Goal: Information Seeking & Learning: Learn about a topic

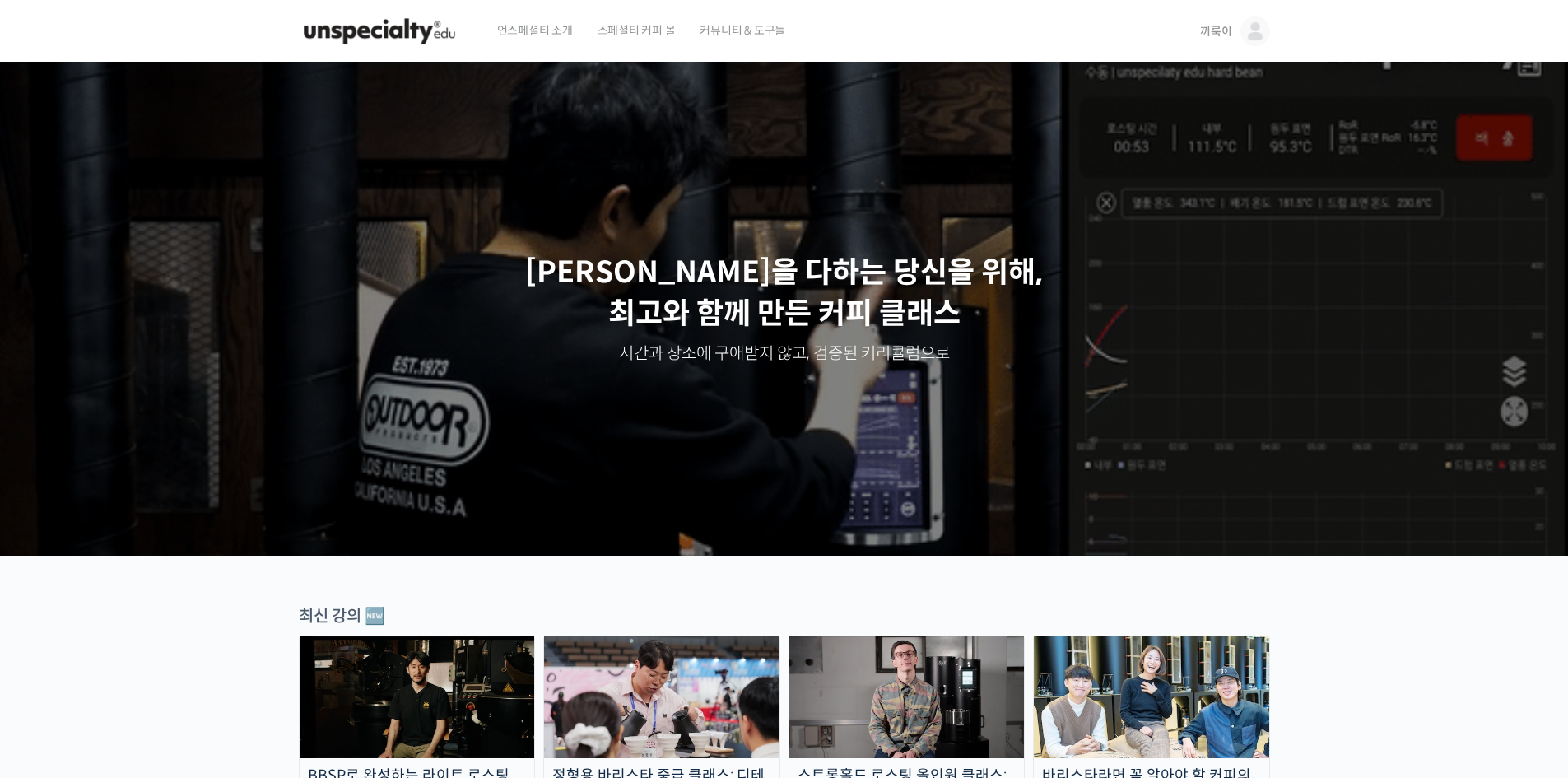
click at [1219, 27] on span "끼룩이" at bounding box center [1216, 31] width 31 height 15
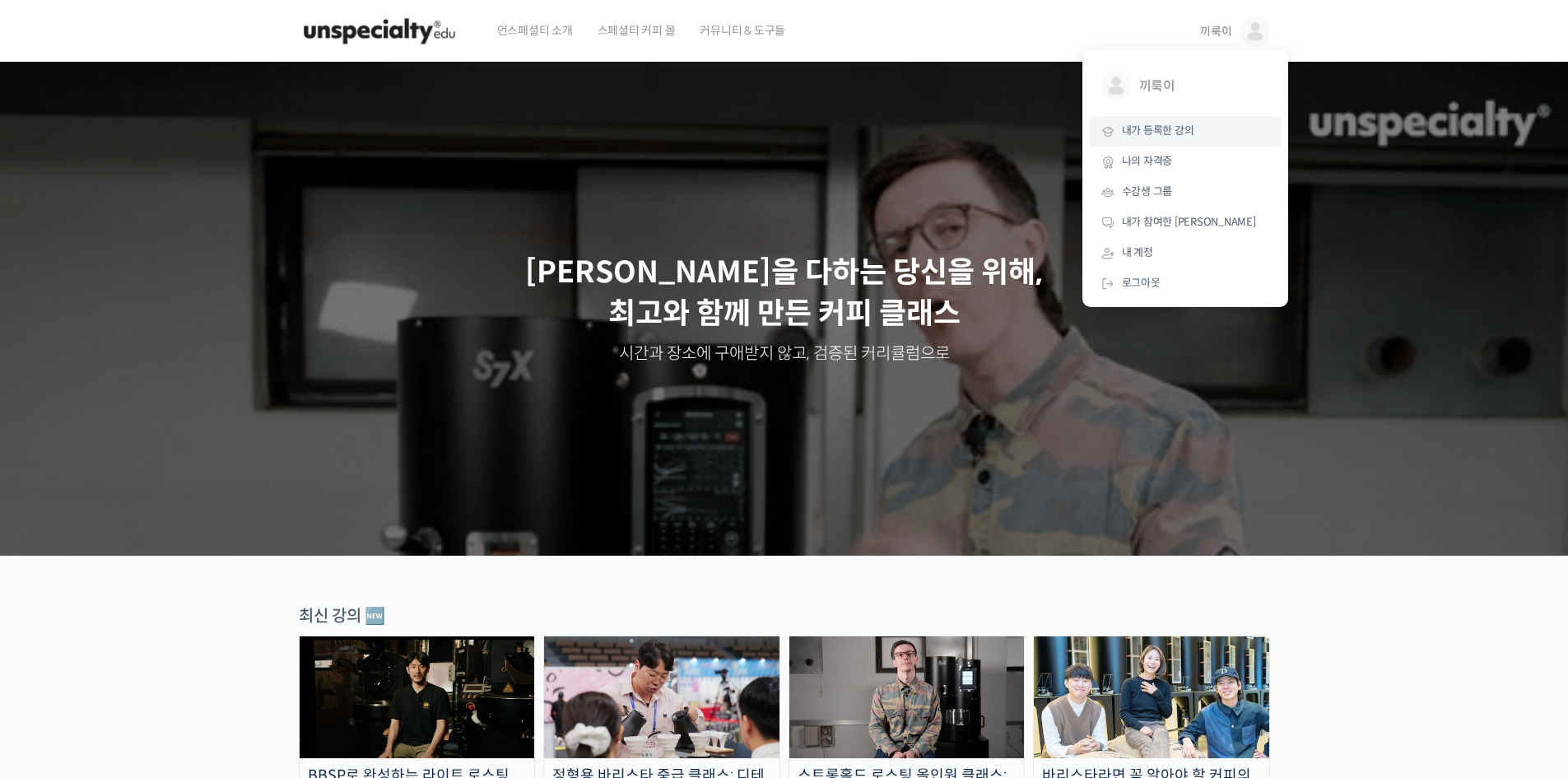
click at [1180, 122] on link "내가 등록한 강의" at bounding box center [1185, 132] width 192 height 31
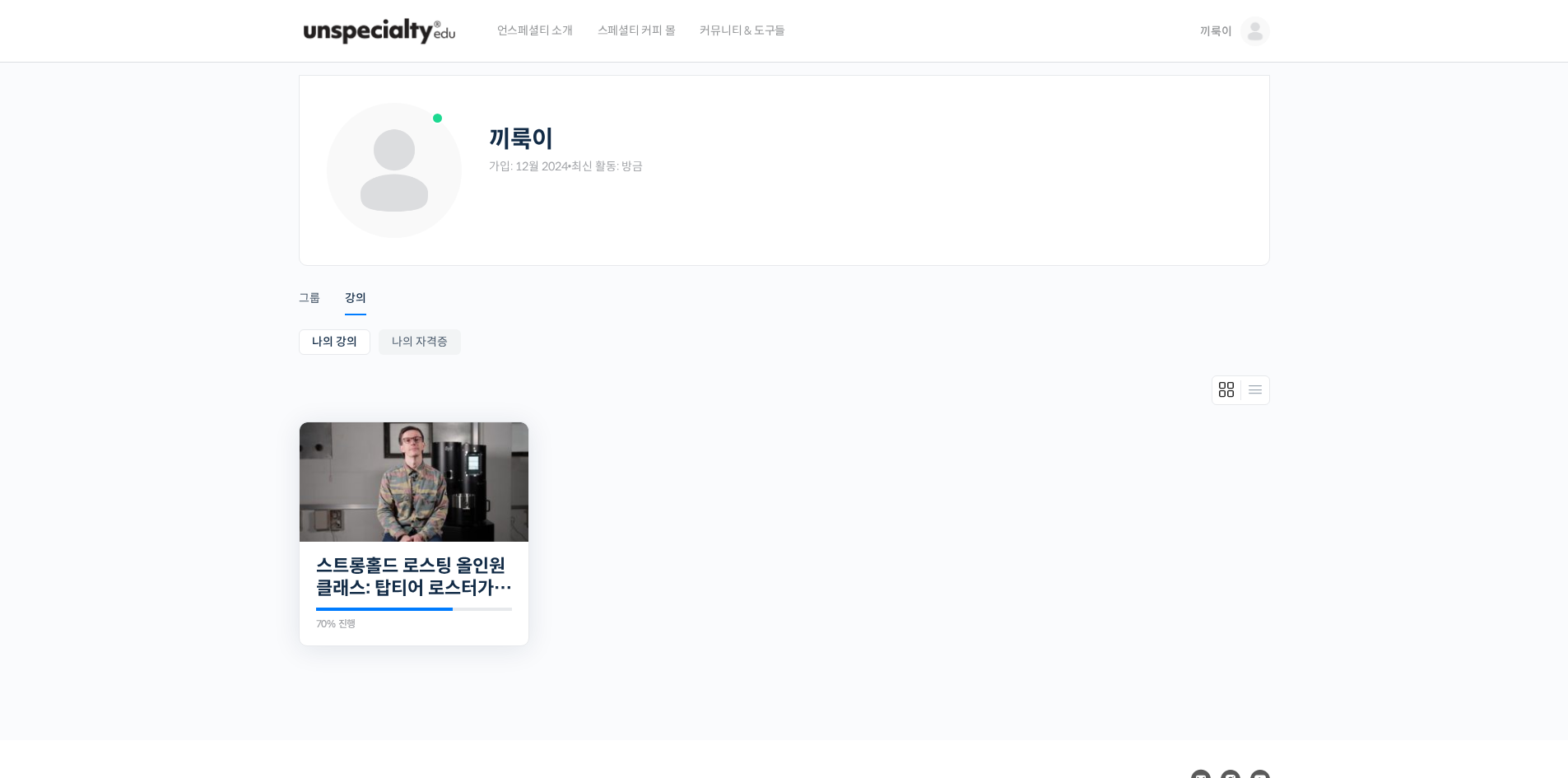
click at [433, 473] on img at bounding box center [414, 481] width 229 height 119
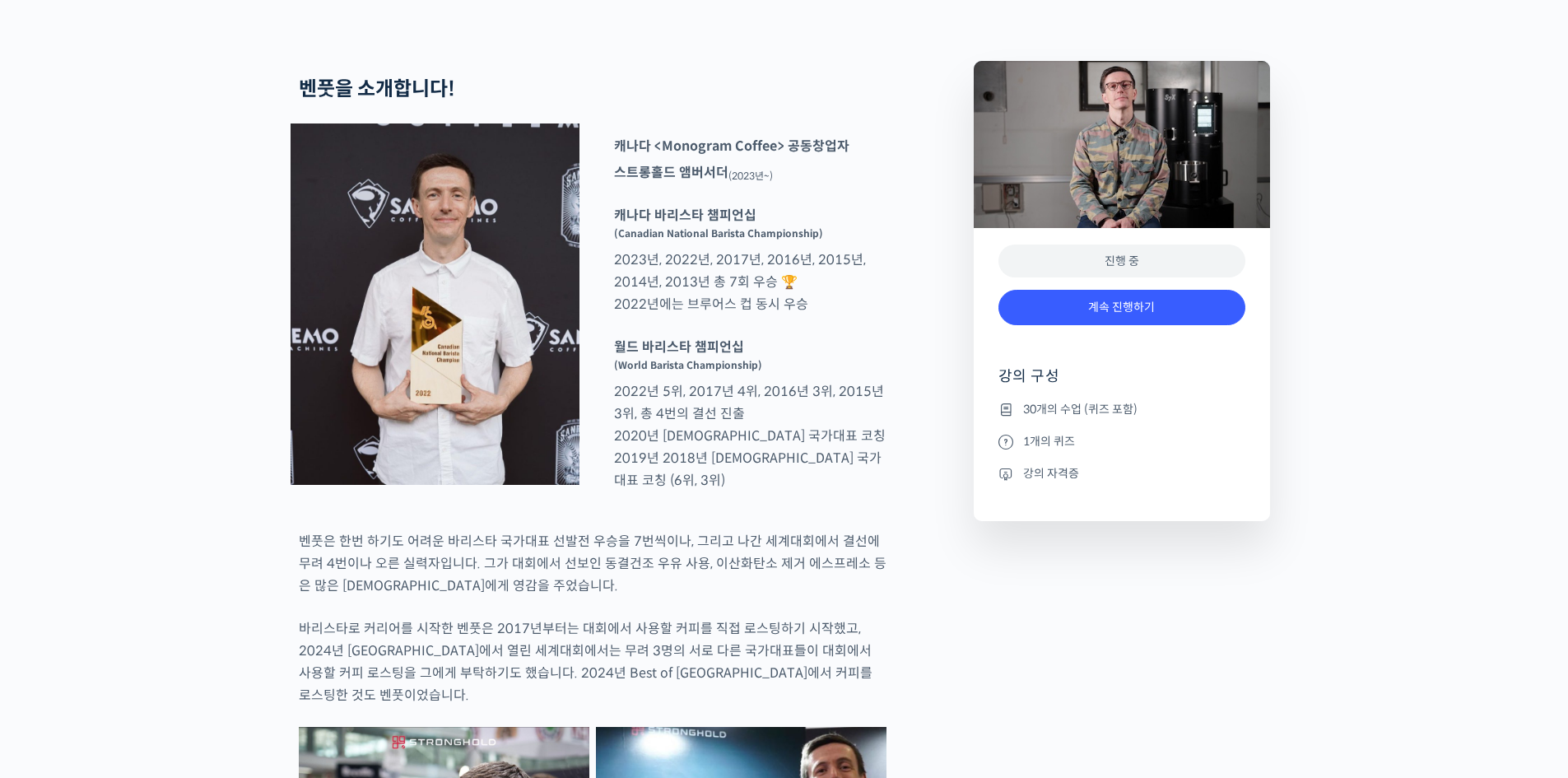
scroll to position [658, 0]
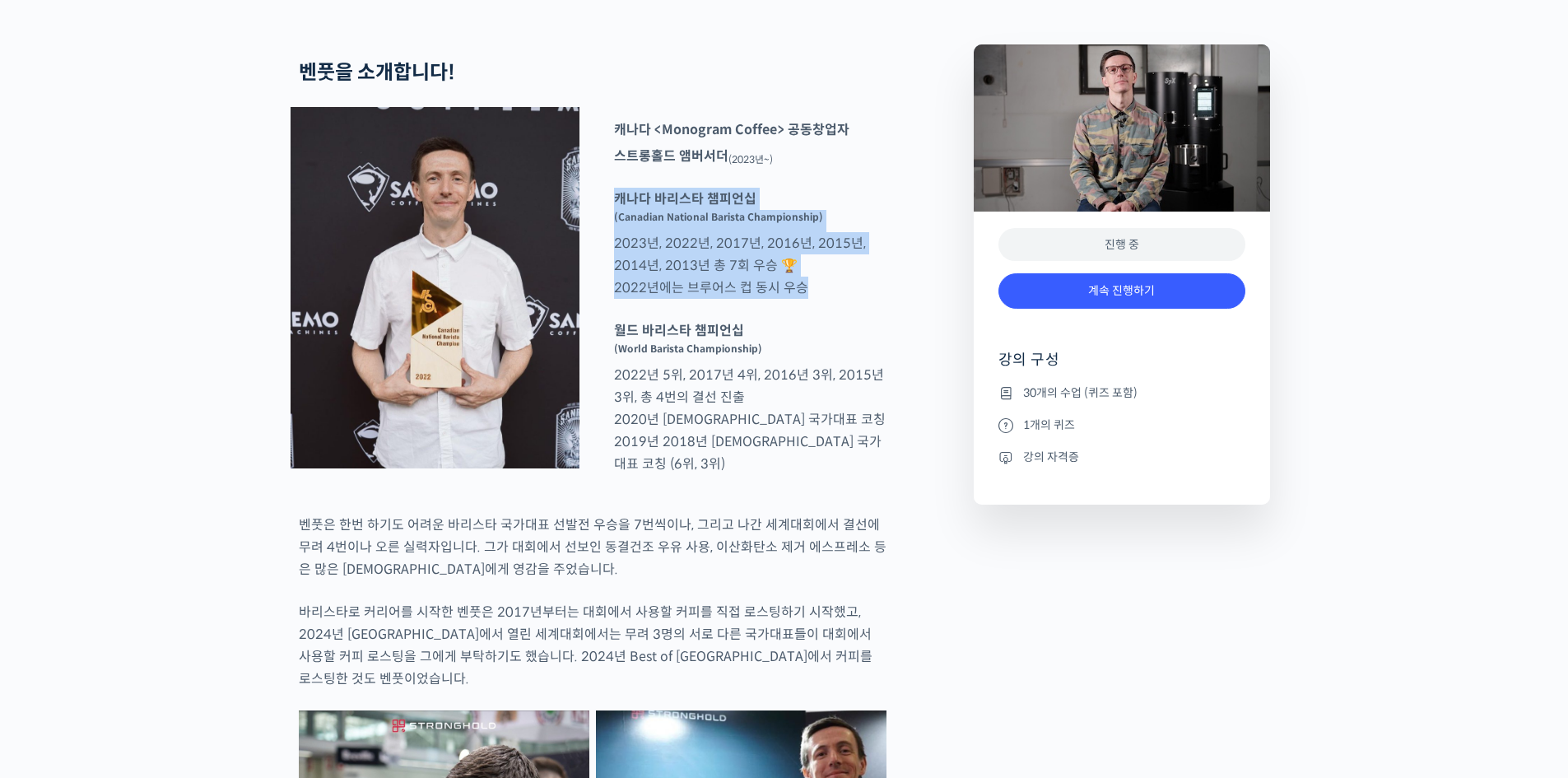
drag, startPoint x: 612, startPoint y: 267, endPoint x: 807, endPoint y: 365, distance: 218.2
click at [807, 299] on p "캐나다 바리스타 챔피언십 (Canadian National Barista Championship) 2023년, 2022년, 2017년, 201…" at bounding box center [750, 243] width 289 height 111
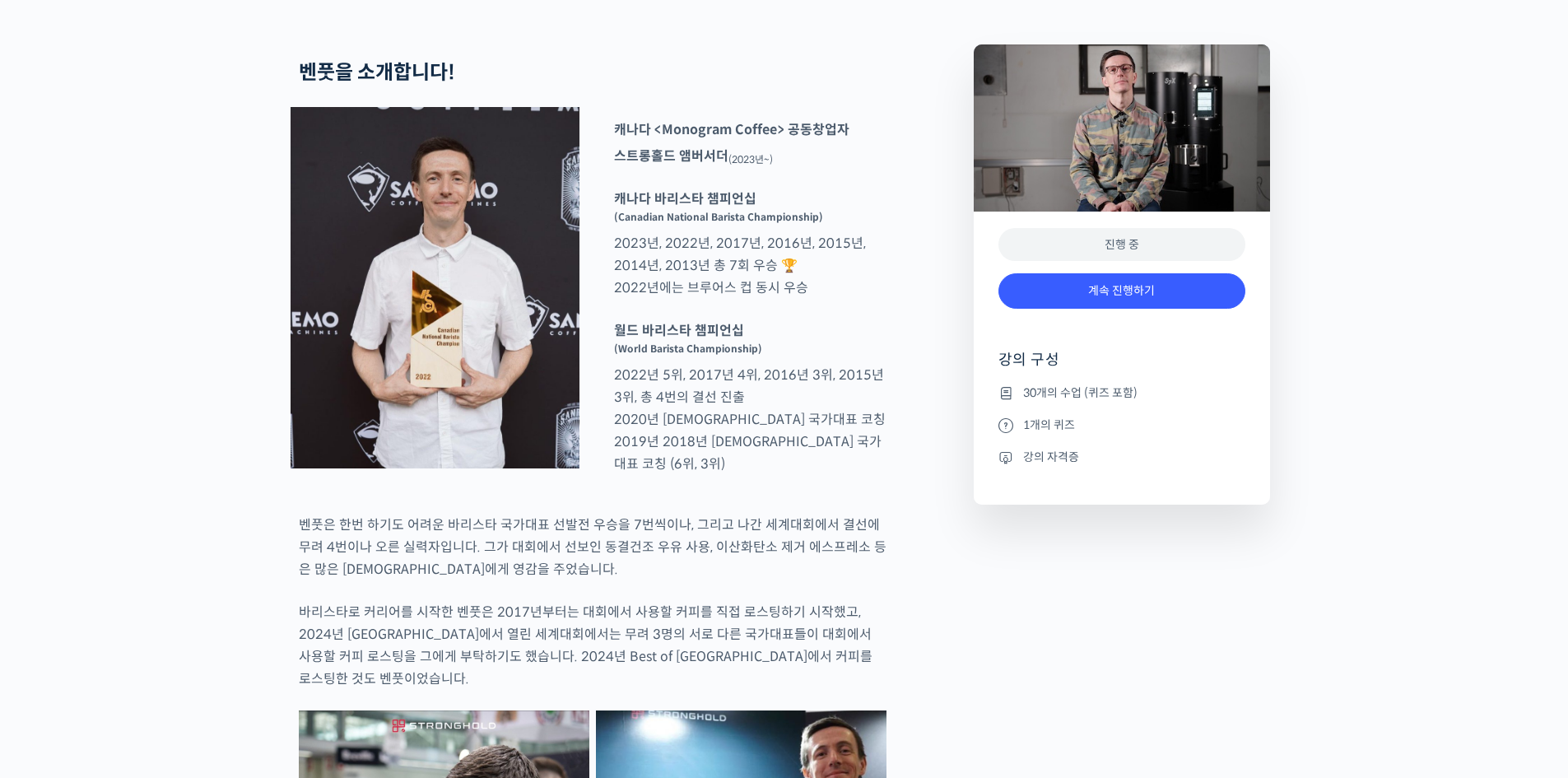
click at [807, 299] on p "캐나다 바리스타 챔피언십 (Canadian National Barista Championship) 2023년, 2022년, 2017년, 201…" at bounding box center [750, 243] width 289 height 111
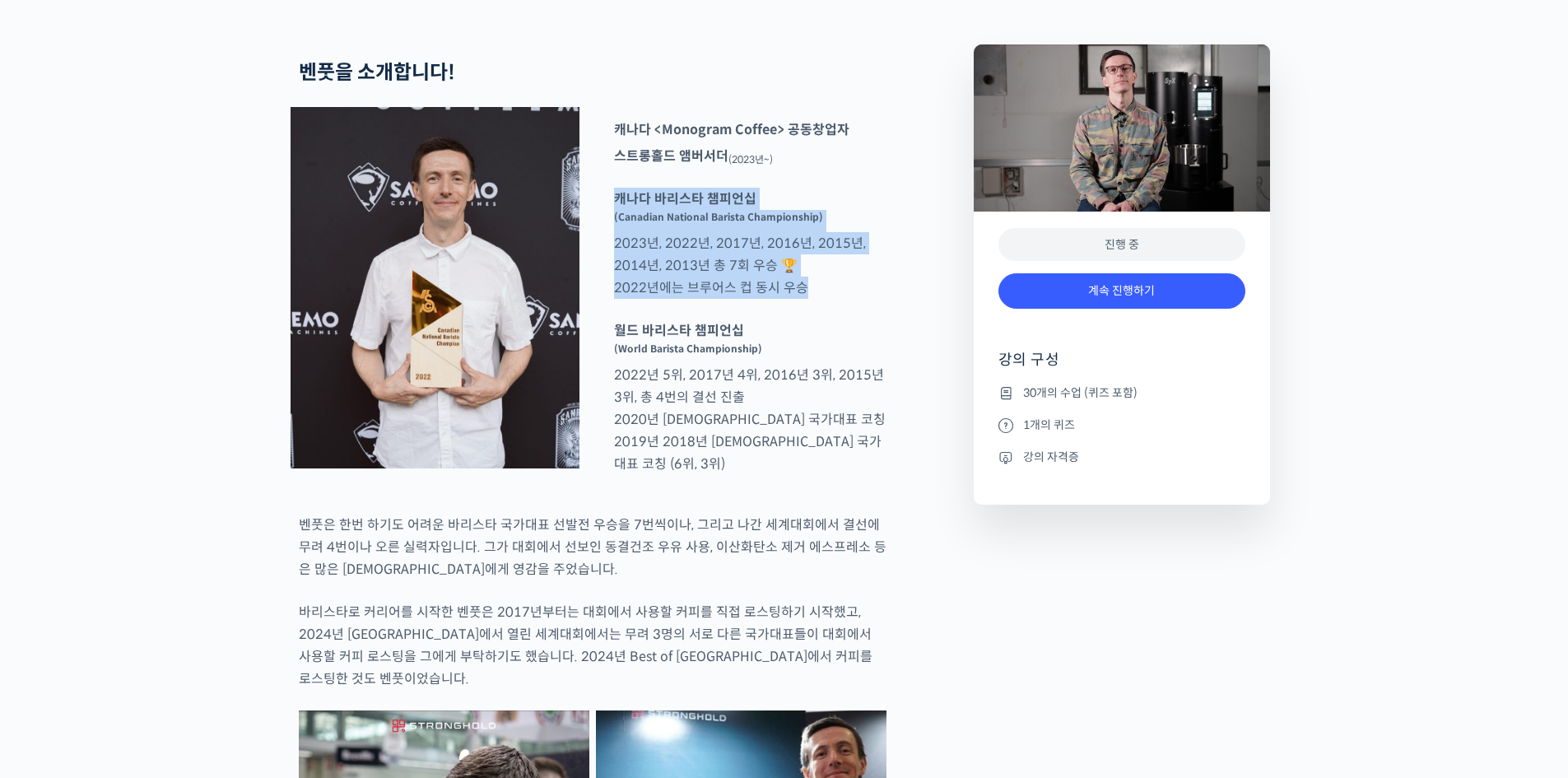
drag, startPoint x: 807, startPoint y: 365, endPoint x: 794, endPoint y: 267, distance: 98.9
click at [794, 267] on p "캐나다 바리스타 챔피언십 (Canadian National Barista Championship) 2023년, 2022년, 2017년, 201…" at bounding box center [750, 243] width 289 height 111
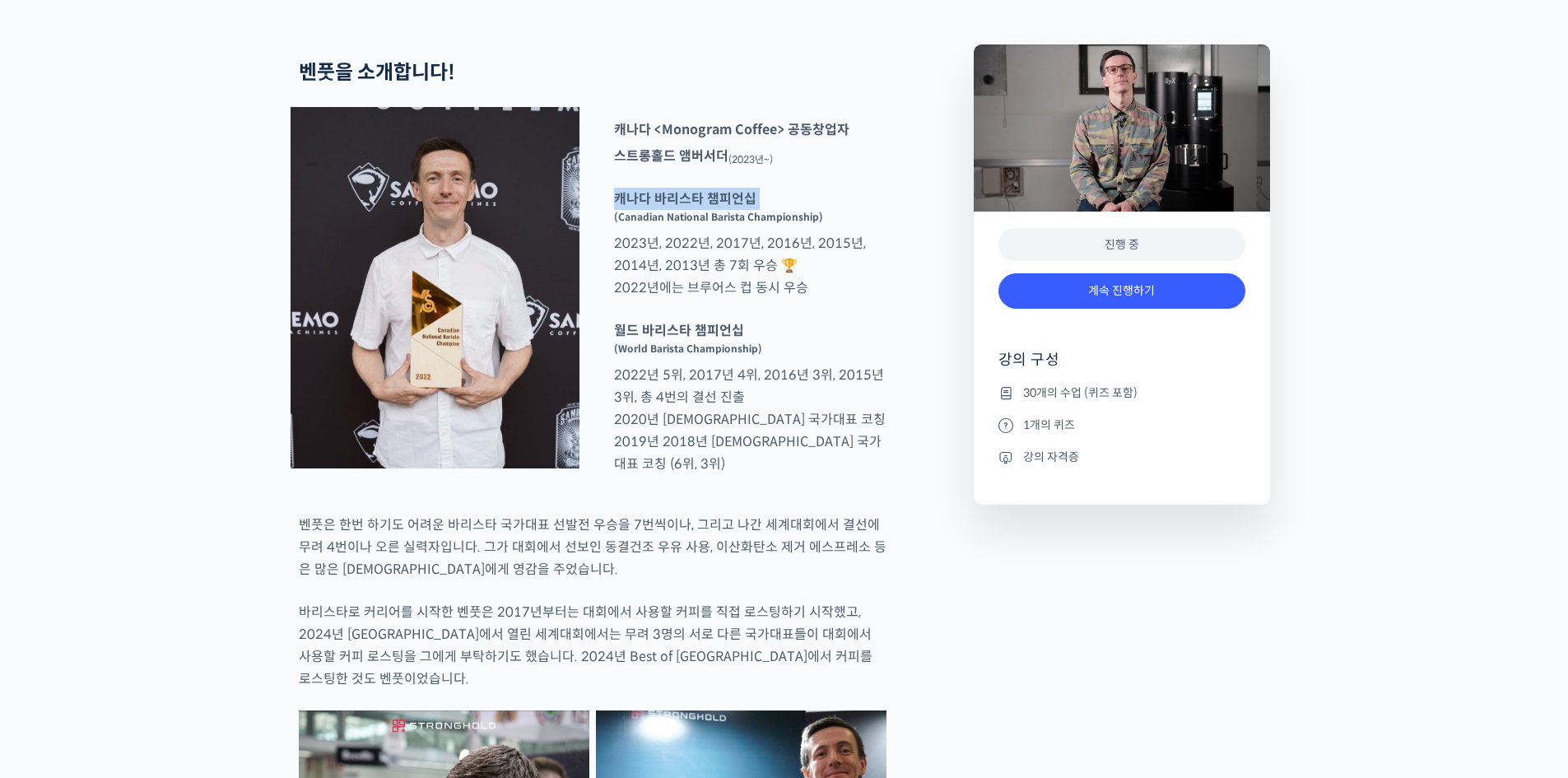
click at [794, 267] on p "캐나다 바리스타 챔피언십 (Canadian National Barista Championship) 2023년, 2022년, 2017년, 201…" at bounding box center [750, 243] width 289 height 111
click at [664, 207] on strong "캐나다 바리스타 챔피언십" at bounding box center [685, 198] width 143 height 17
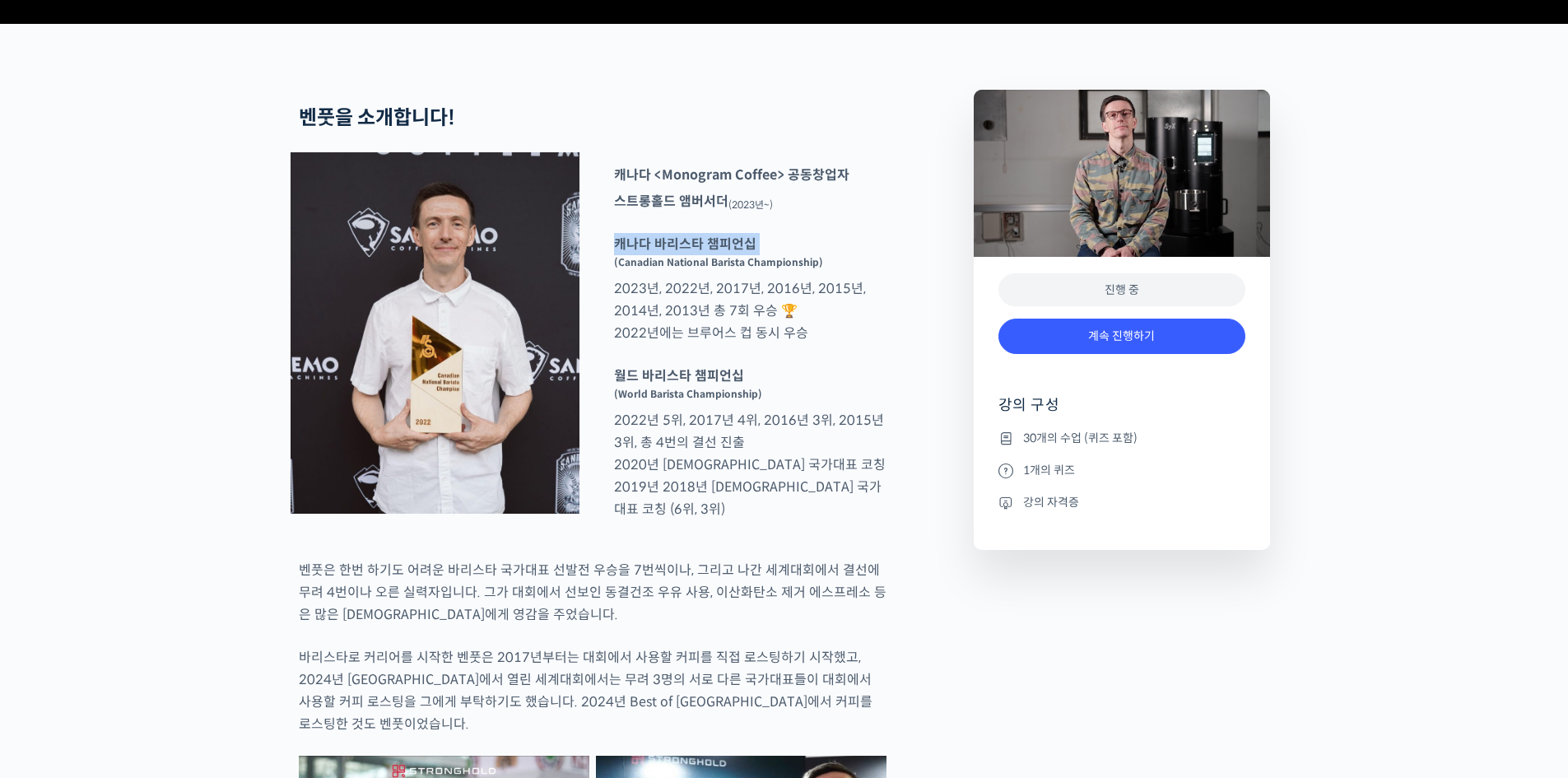
scroll to position [576, 0]
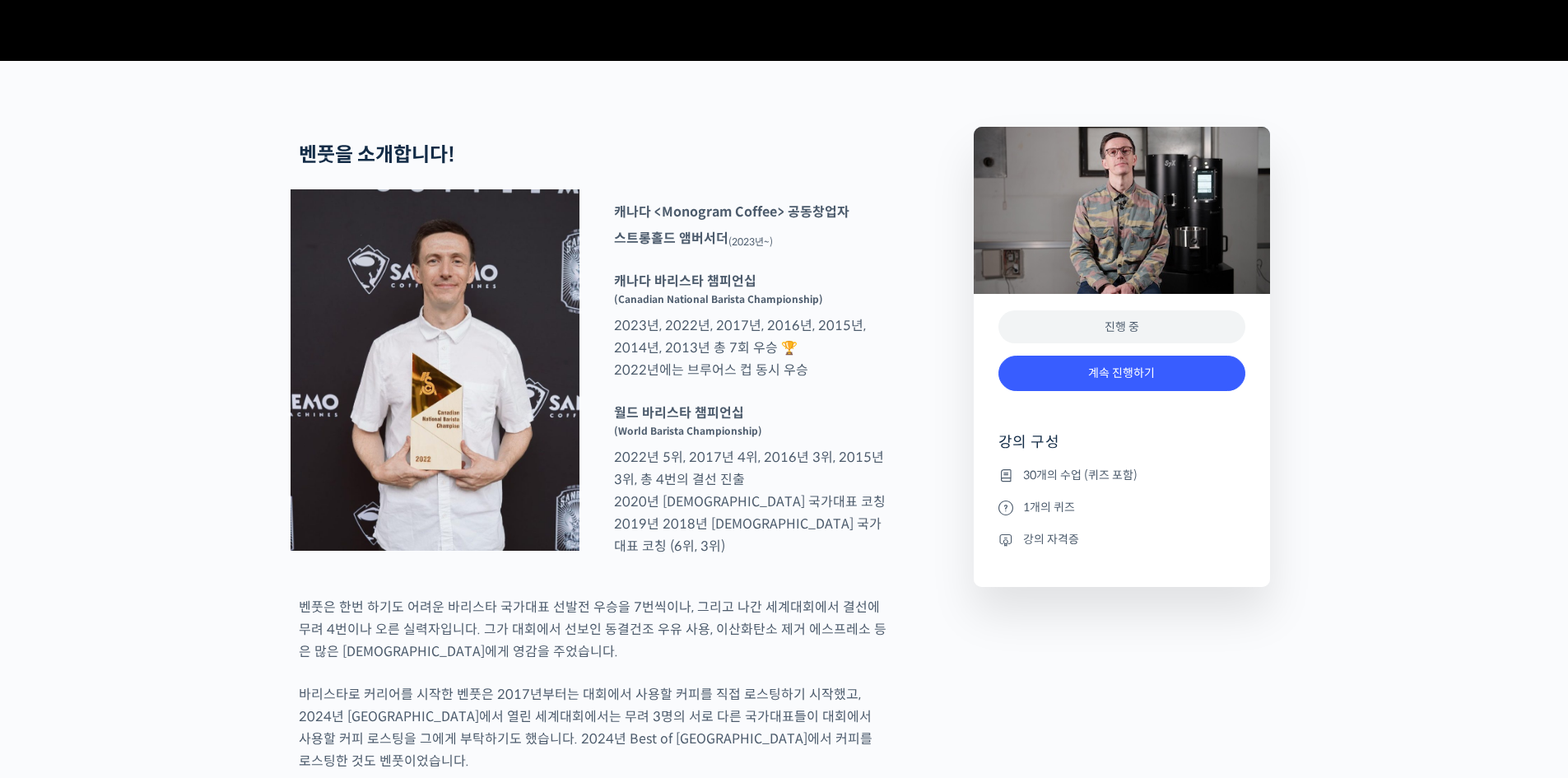
click at [664, 221] on strong "캐나다 <Monogram Coffee> 공동창업자" at bounding box center [731, 212] width 235 height 17
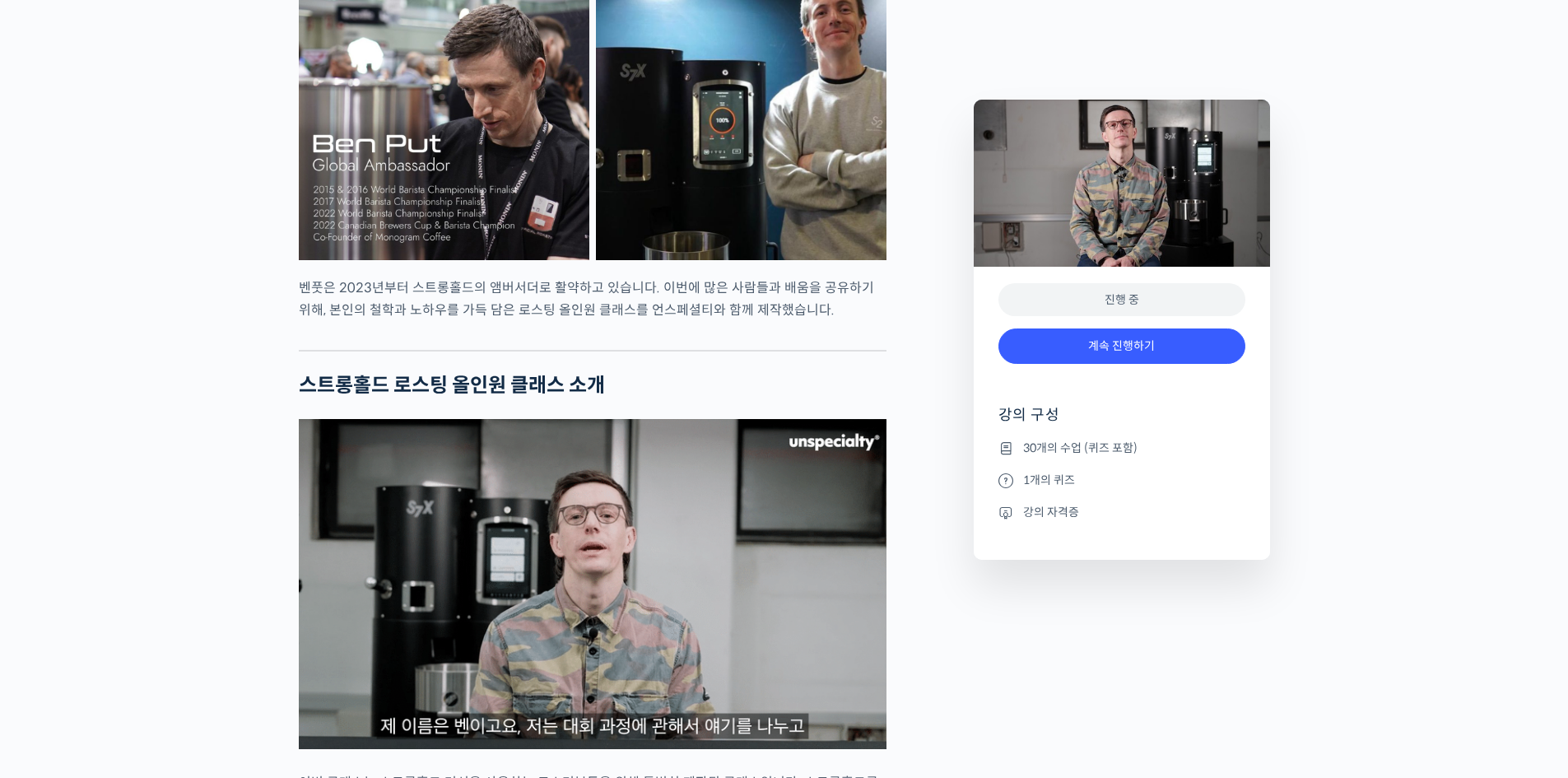
scroll to position [1893, 0]
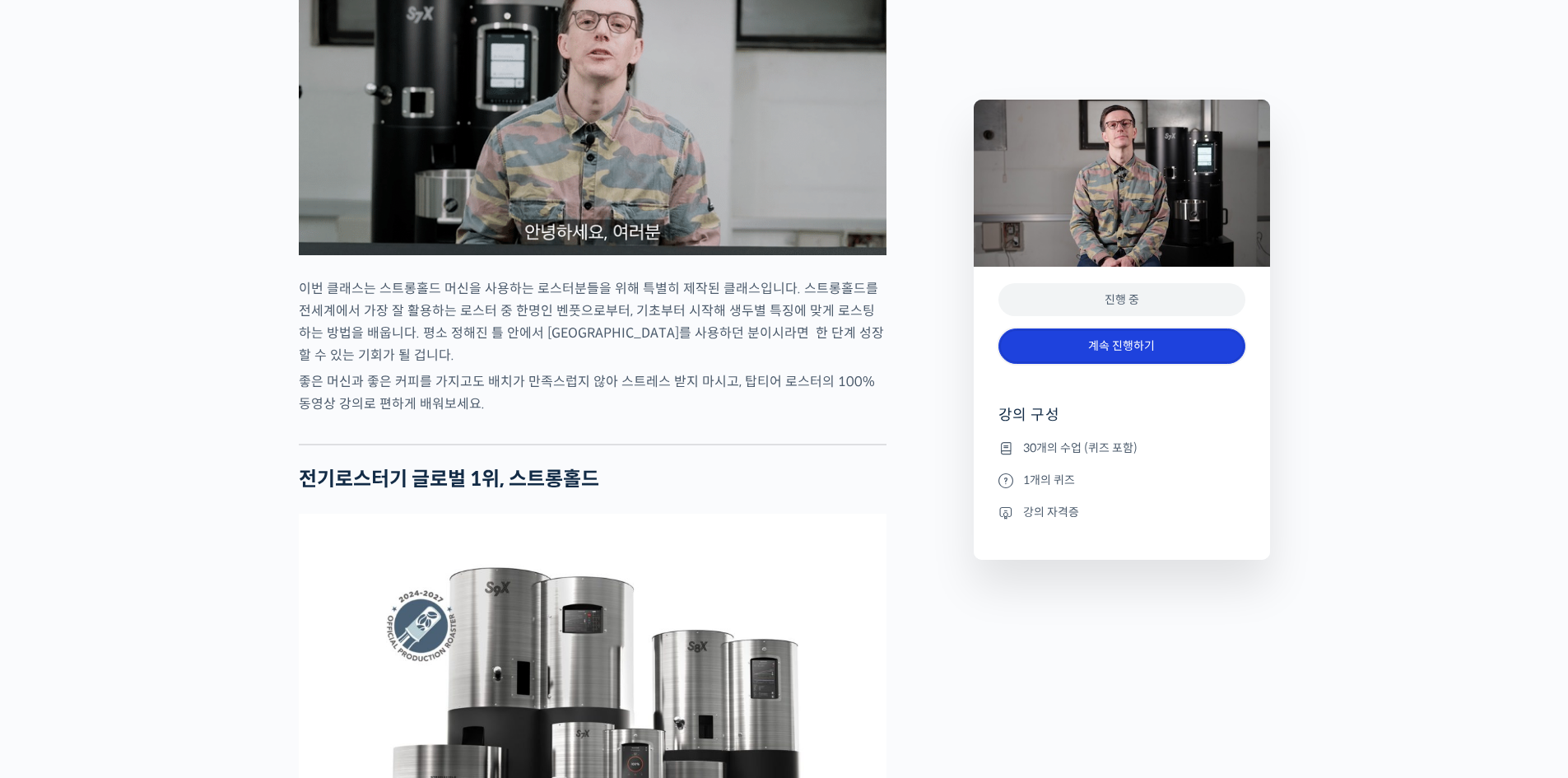
click at [1147, 344] on link "계속 진행하기" at bounding box center [1122, 346] width 247 height 35
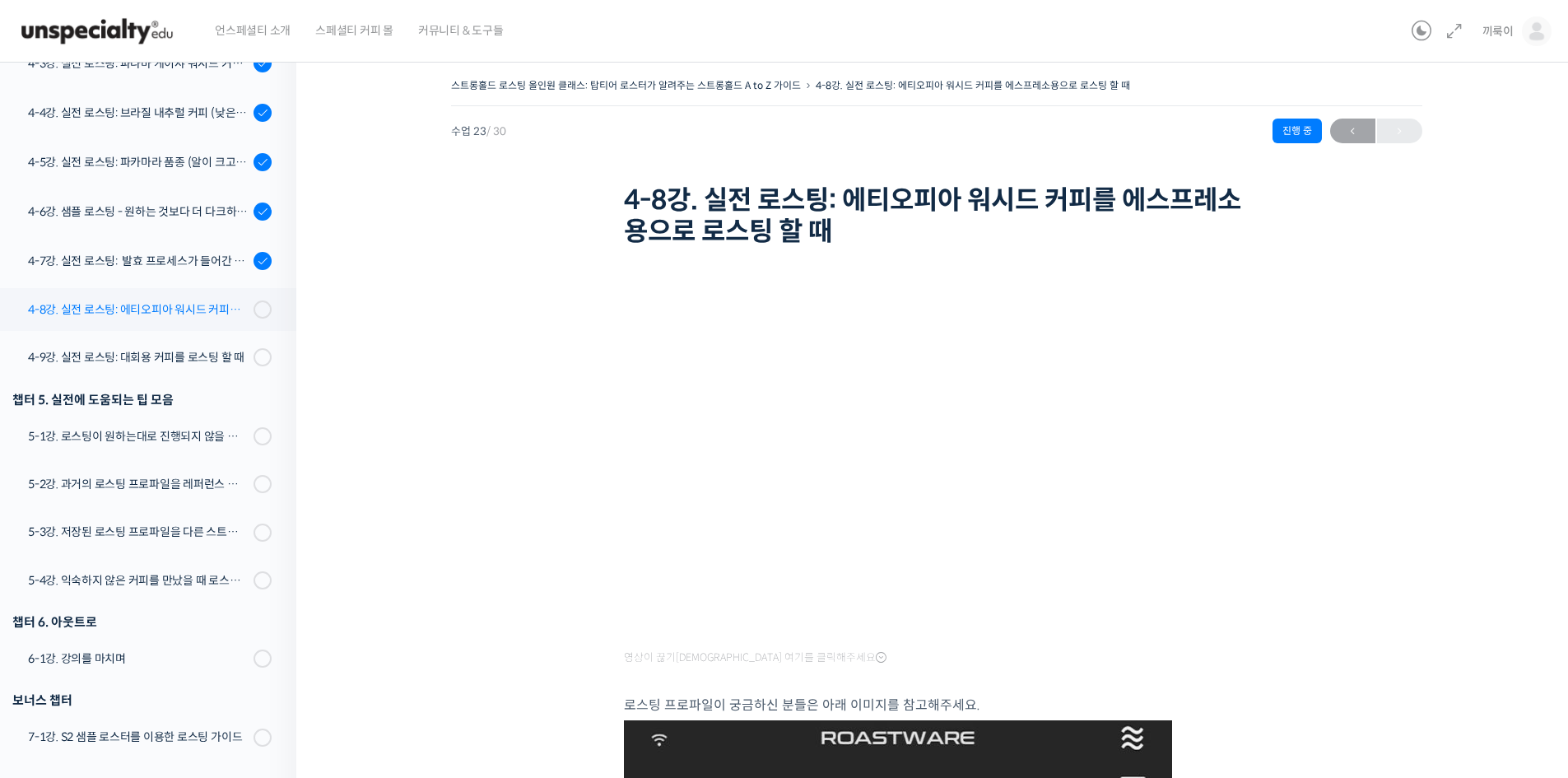
scroll to position [1173, 0]
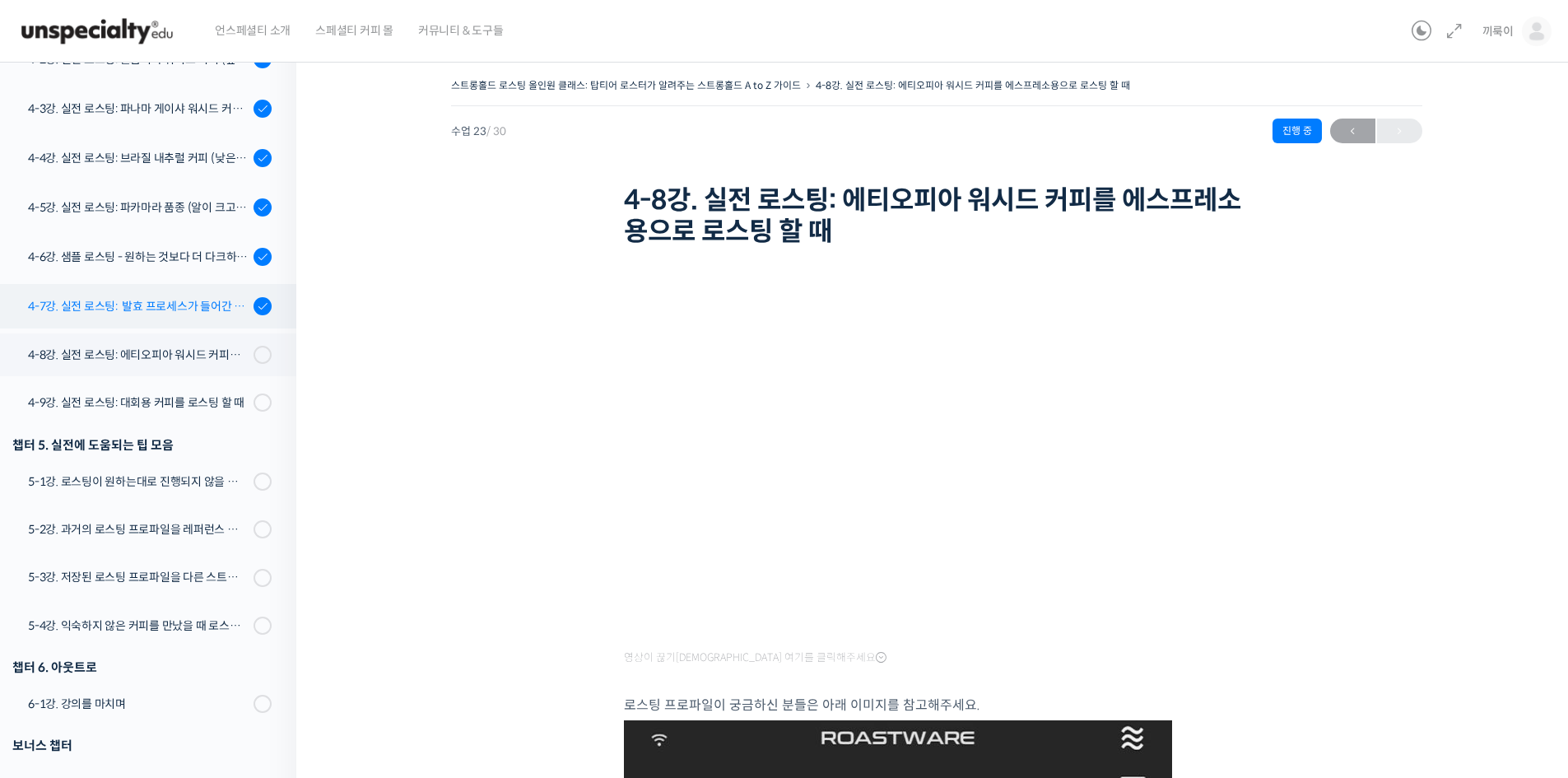
click at [155, 288] on link "4-7강. 실전 로스팅: 발효 프로세스가 들어간 커피를 필터용으로 로스팅 할 때" at bounding box center [143, 306] width 304 height 44
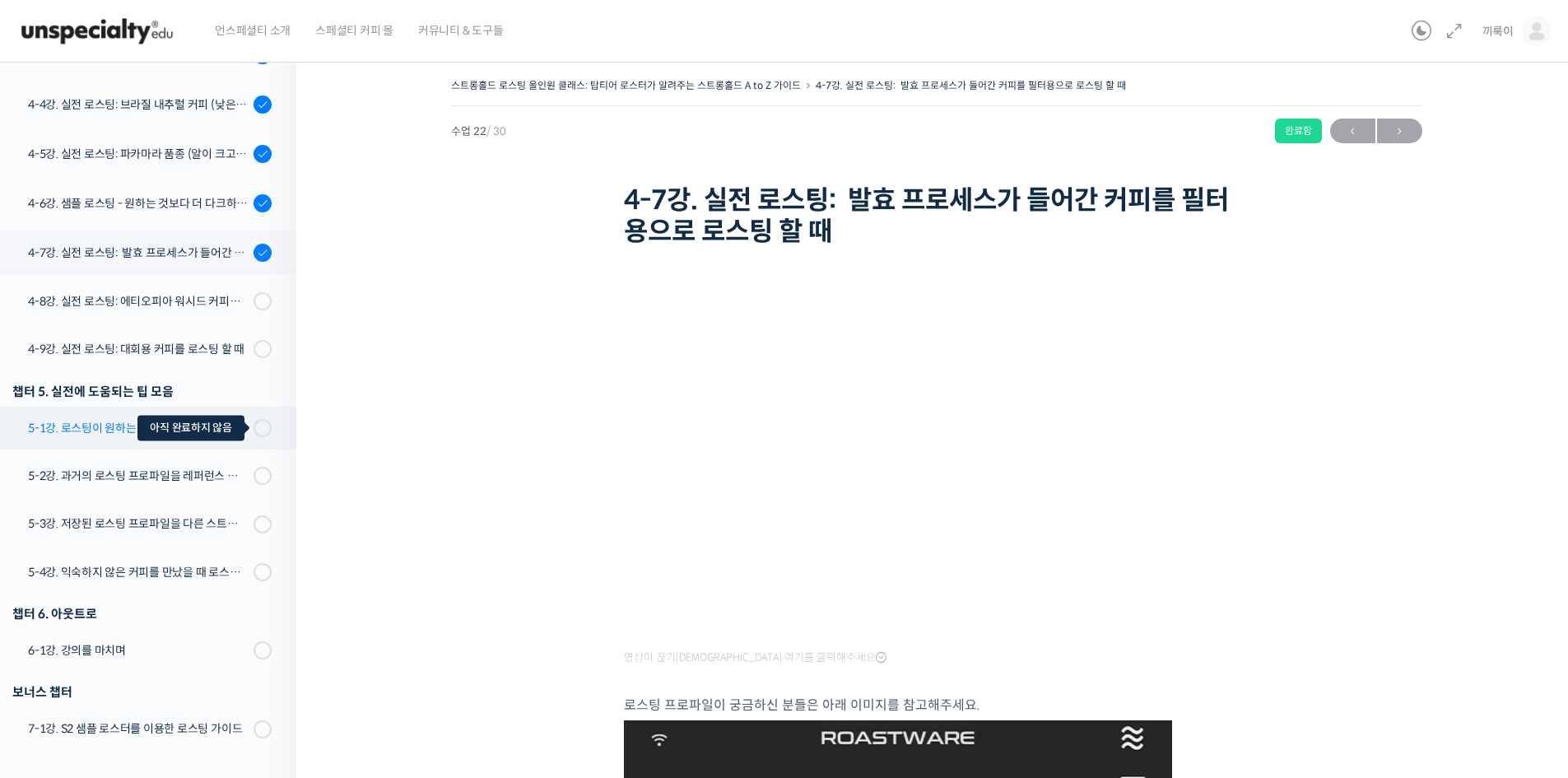
drag, startPoint x: 1218, startPoint y: 686, endPoint x: 259, endPoint y: 419, distance: 995.5
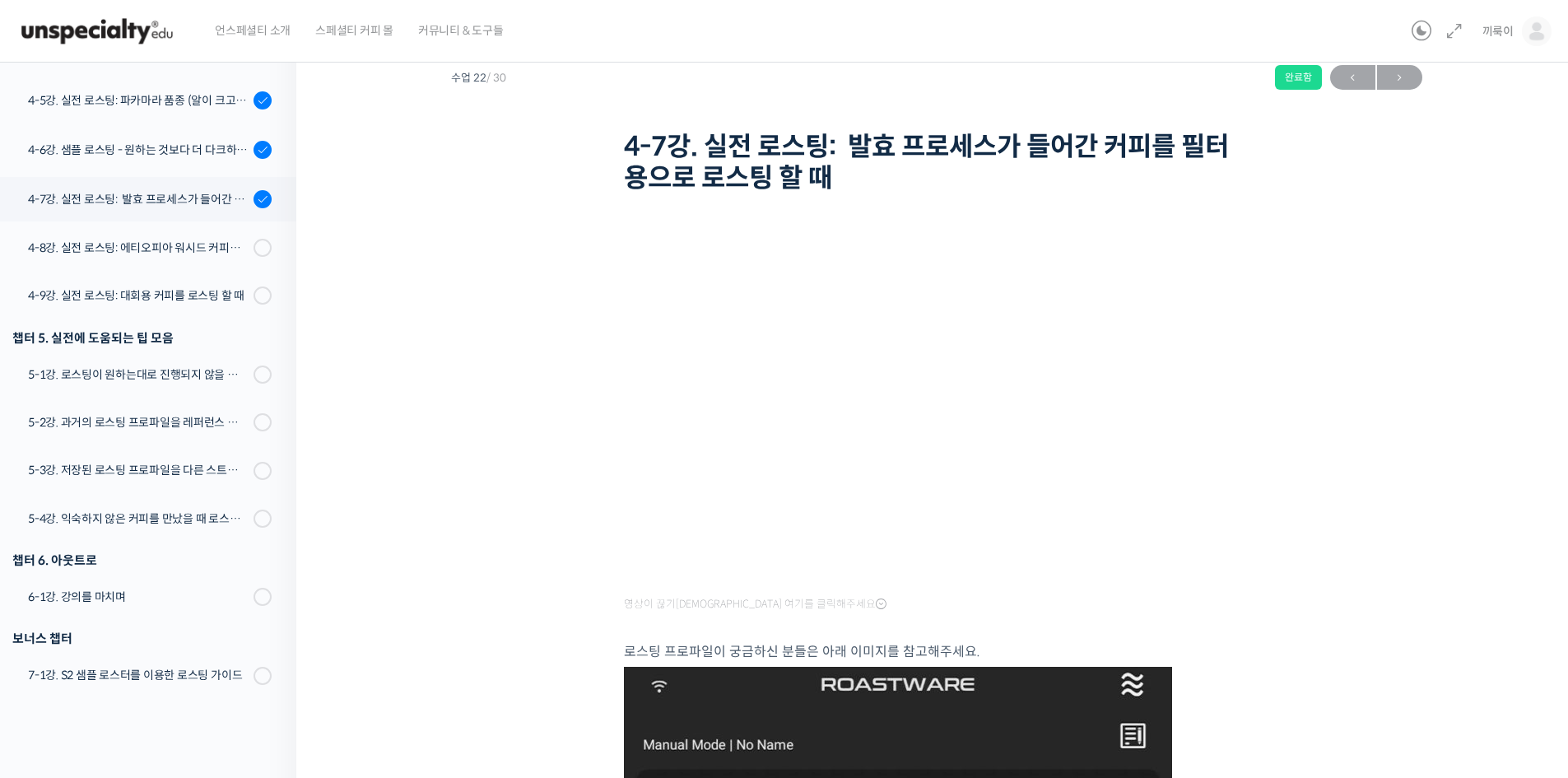
scroll to position [160, 0]
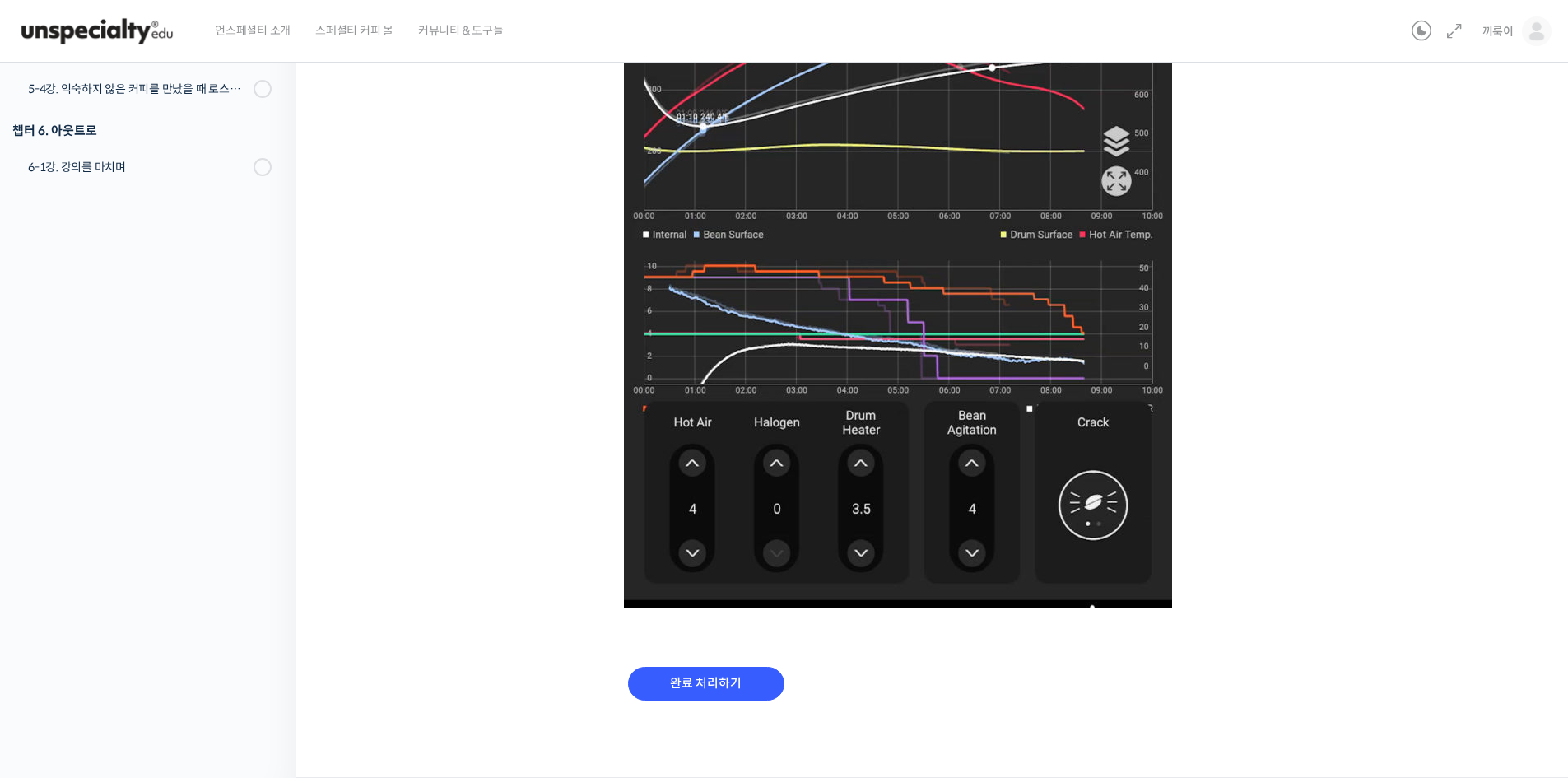
scroll to position [1337, 0]
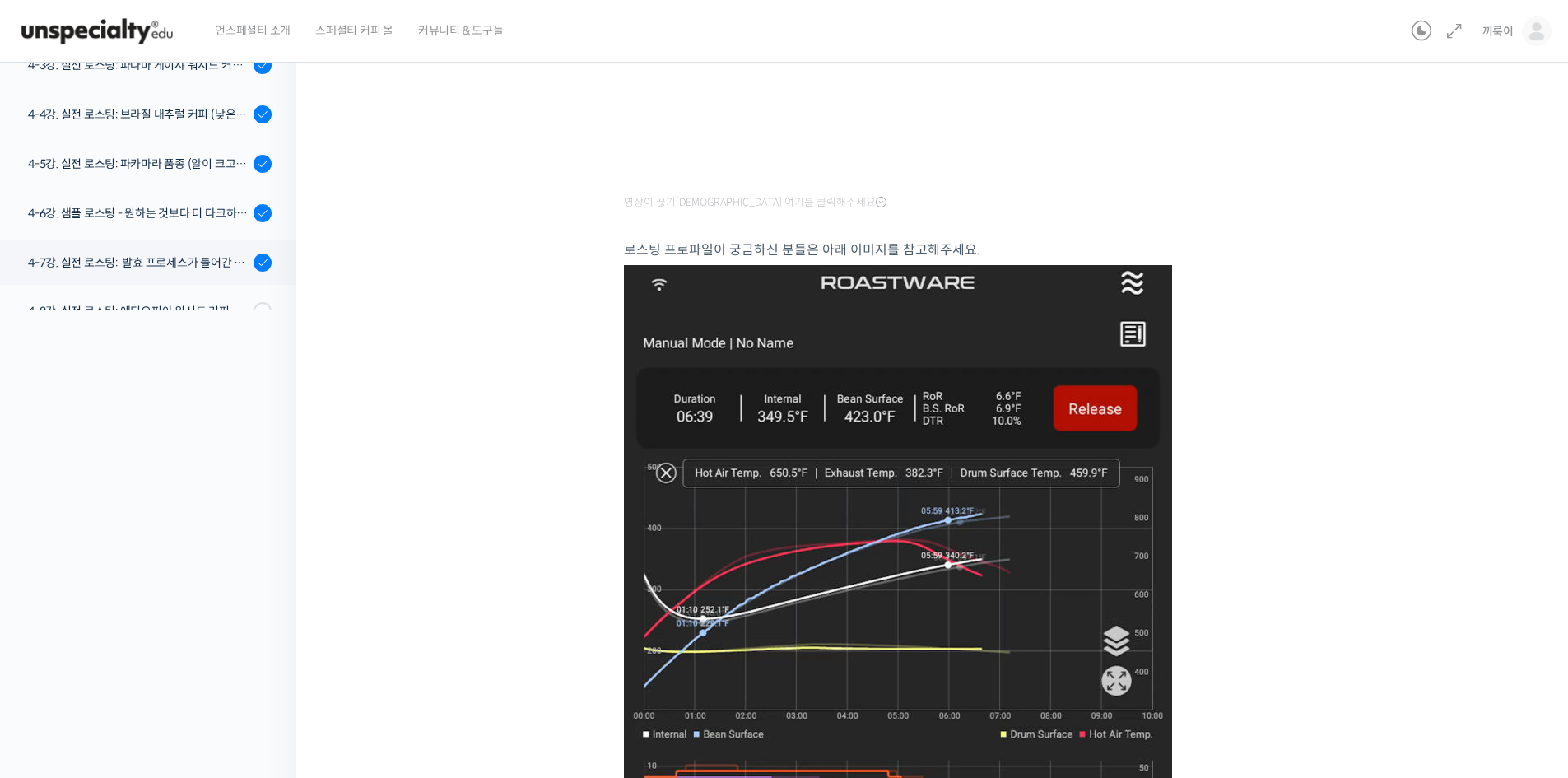
scroll to position [280, 0]
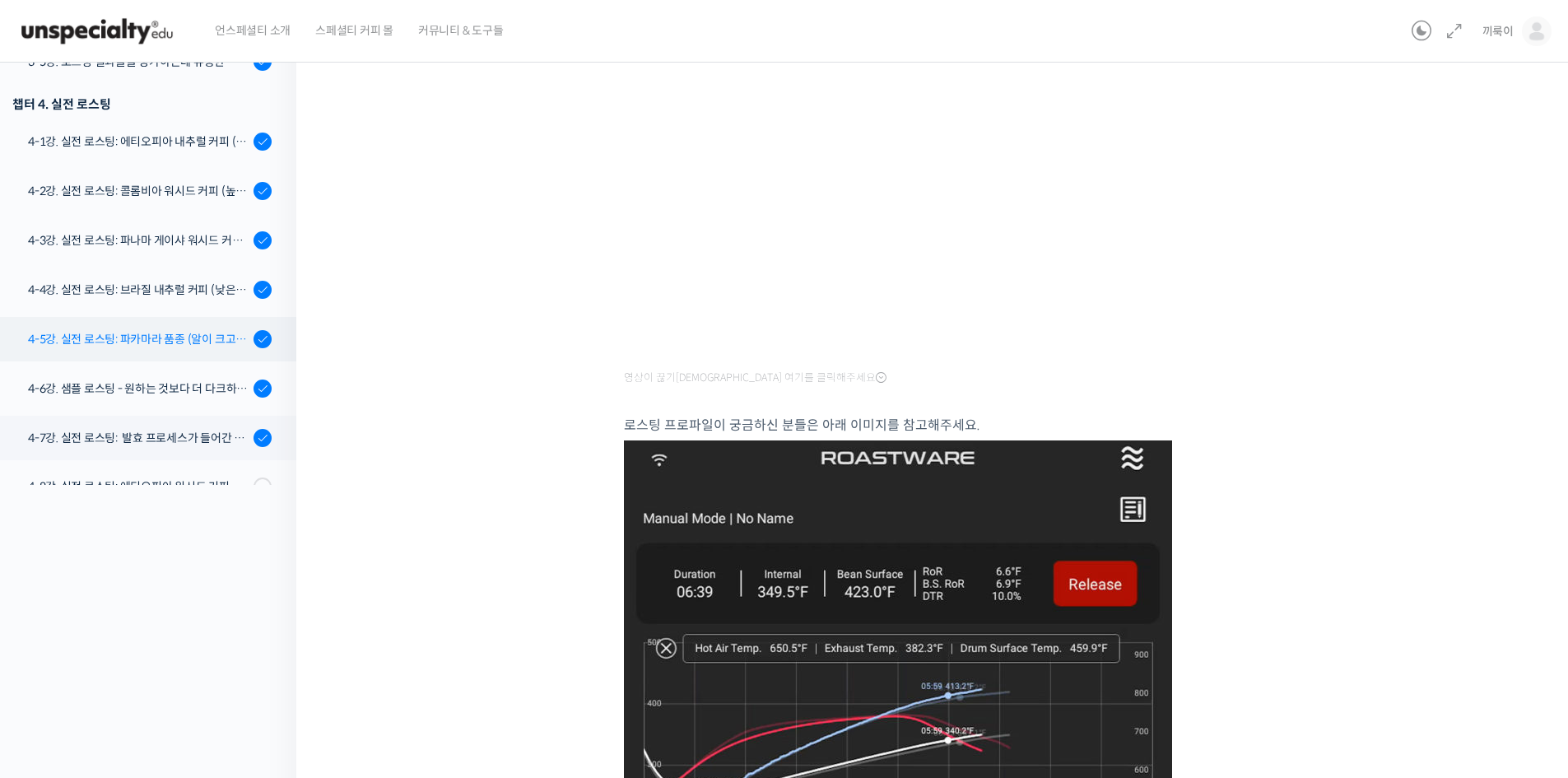
click at [163, 353] on link "4-5강. 실전 로스팅: 파카마라 품종 (알이 크고 산지에서 건조가 고르게 되기 힘든 경우)" at bounding box center [143, 339] width 304 height 44
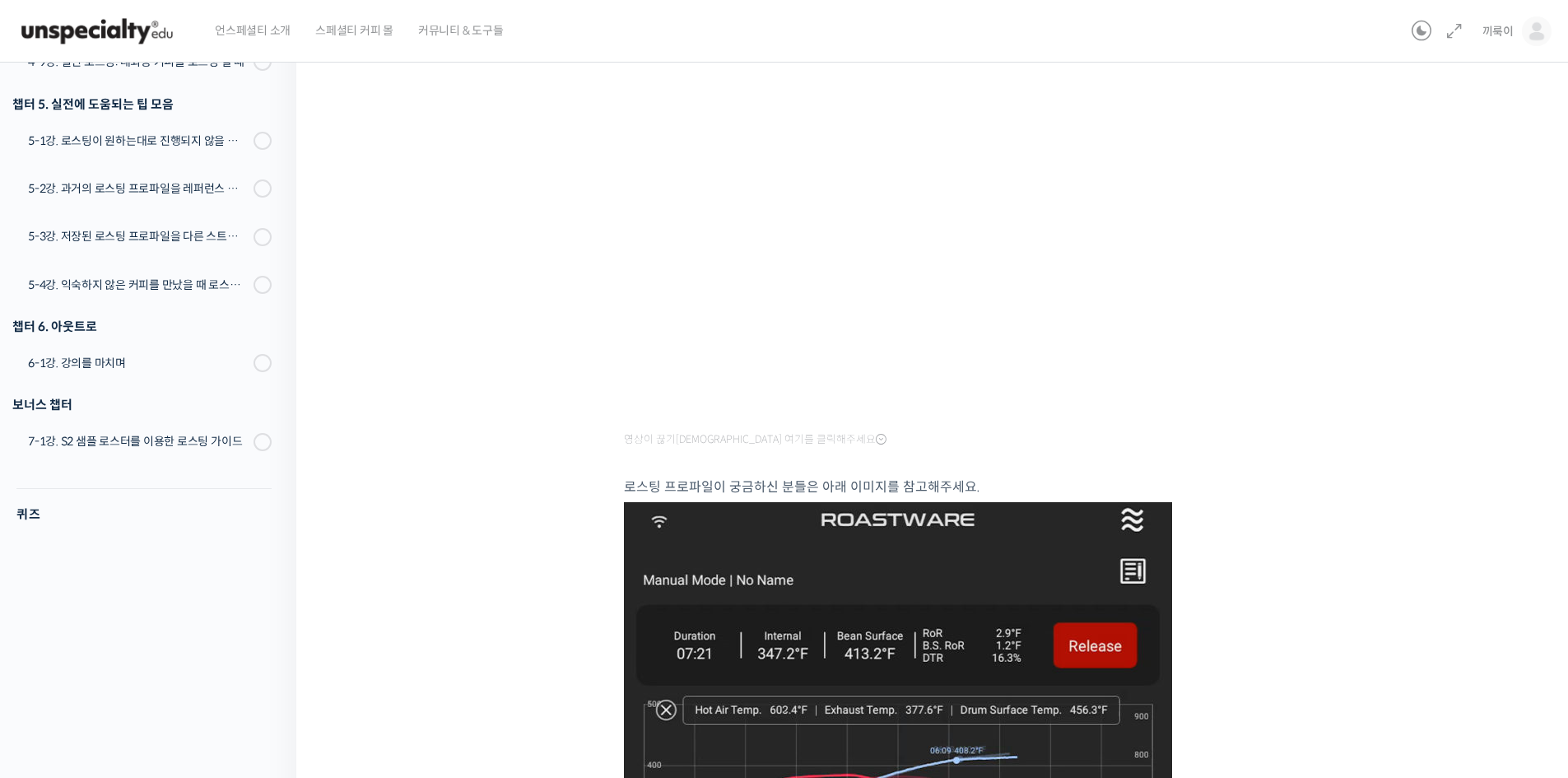
scroll to position [330, 0]
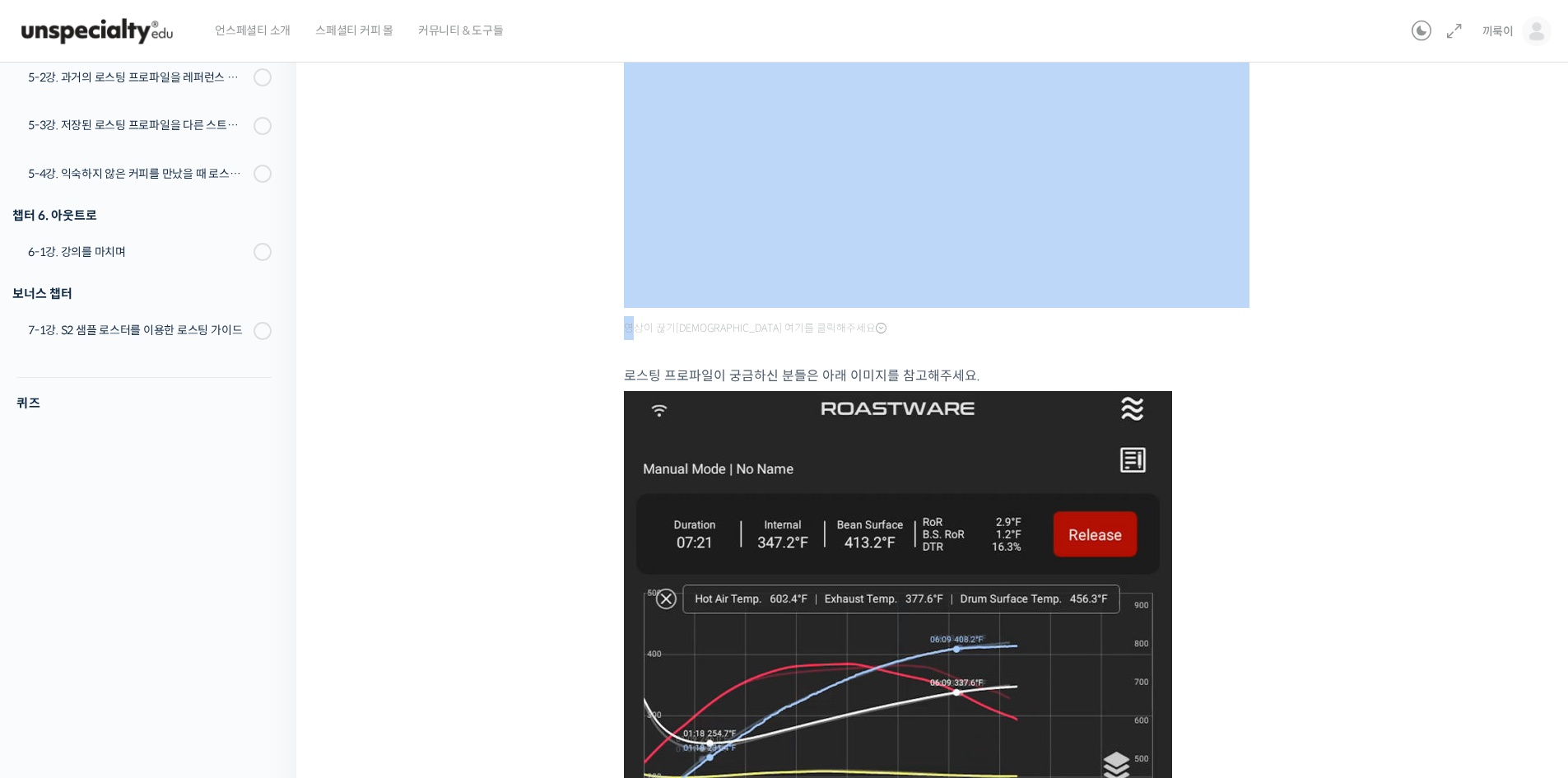
click at [14, 351] on div "강의로 돌아가기 스트롱홀드 로스팅 올인원 클래스: 탑티어 로스터가 알려주는 스트롱홀드 A to Z 가이드 70% 진행 최근 활동: [DATE]…" at bounding box center [784, 532] width 1584 height 1623
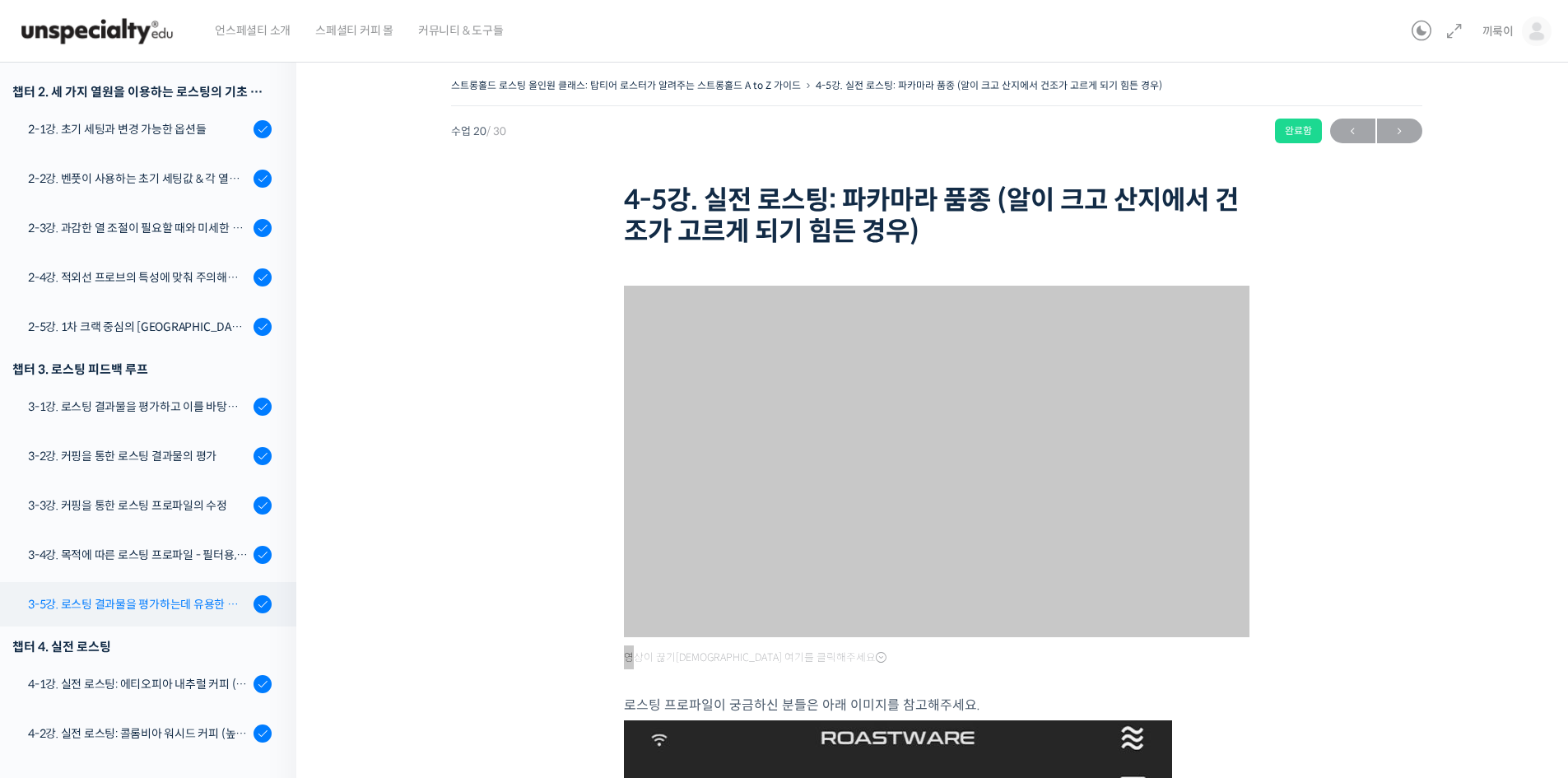
scroll to position [486, 0]
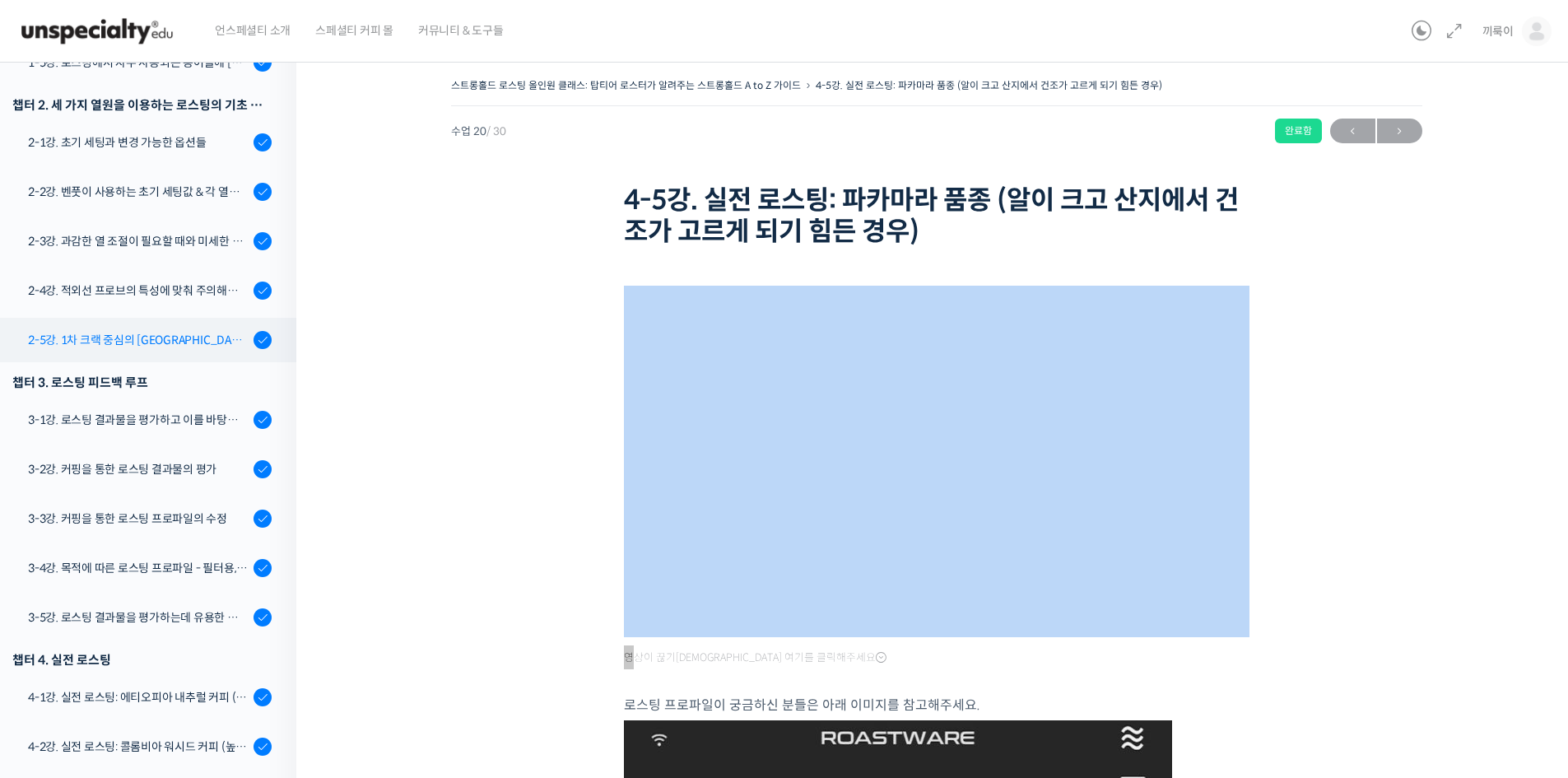
click at [157, 348] on div "2-5강. 1차 크랙 중심의 [GEOGRAPHIC_DATA]에 관하여" at bounding box center [138, 340] width 221 height 18
click at [182, 347] on div "2-5강. 1차 크랙 중심의 [GEOGRAPHIC_DATA]에 관하여" at bounding box center [138, 340] width 221 height 18
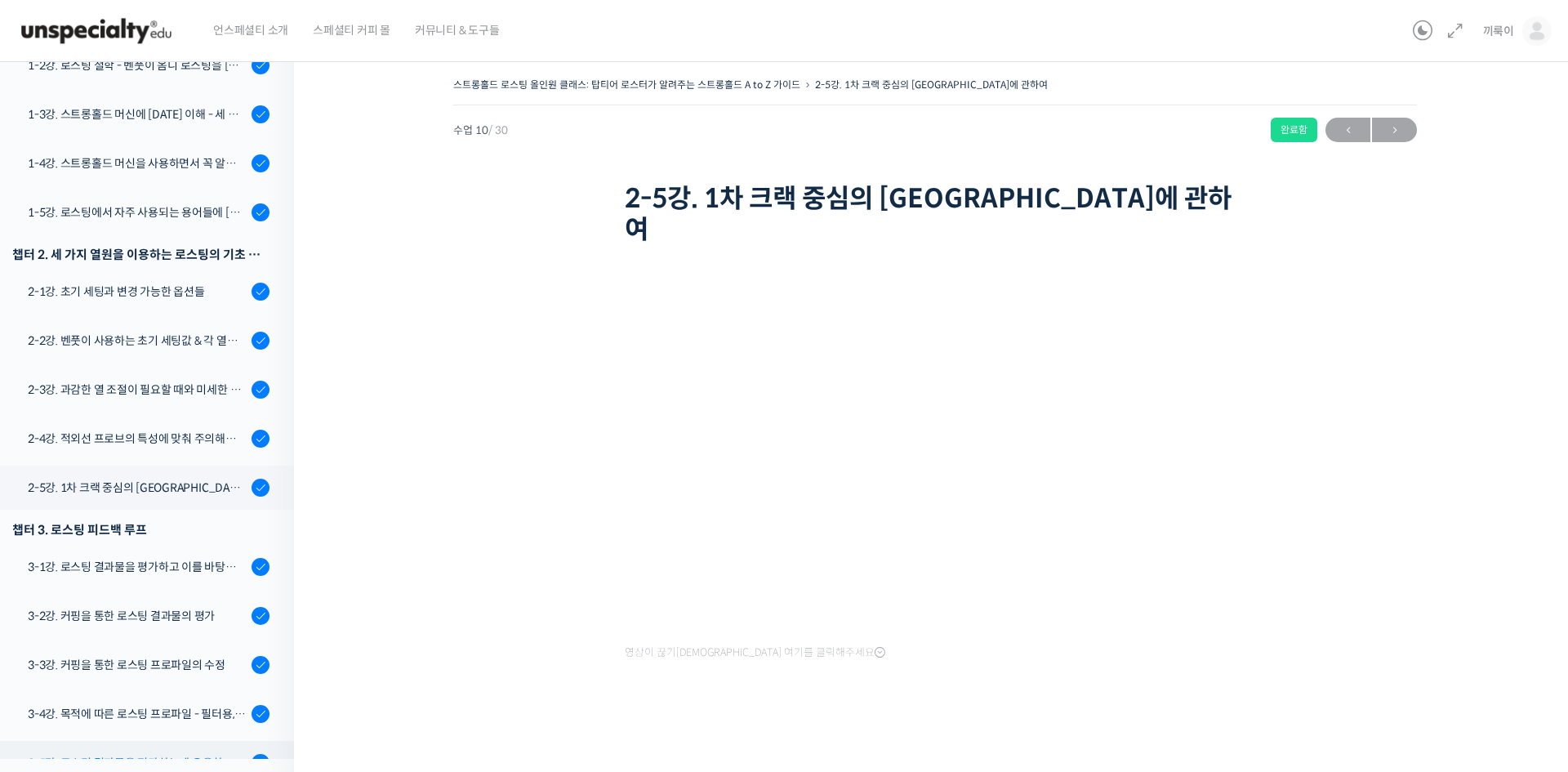
scroll to position [327, 0]
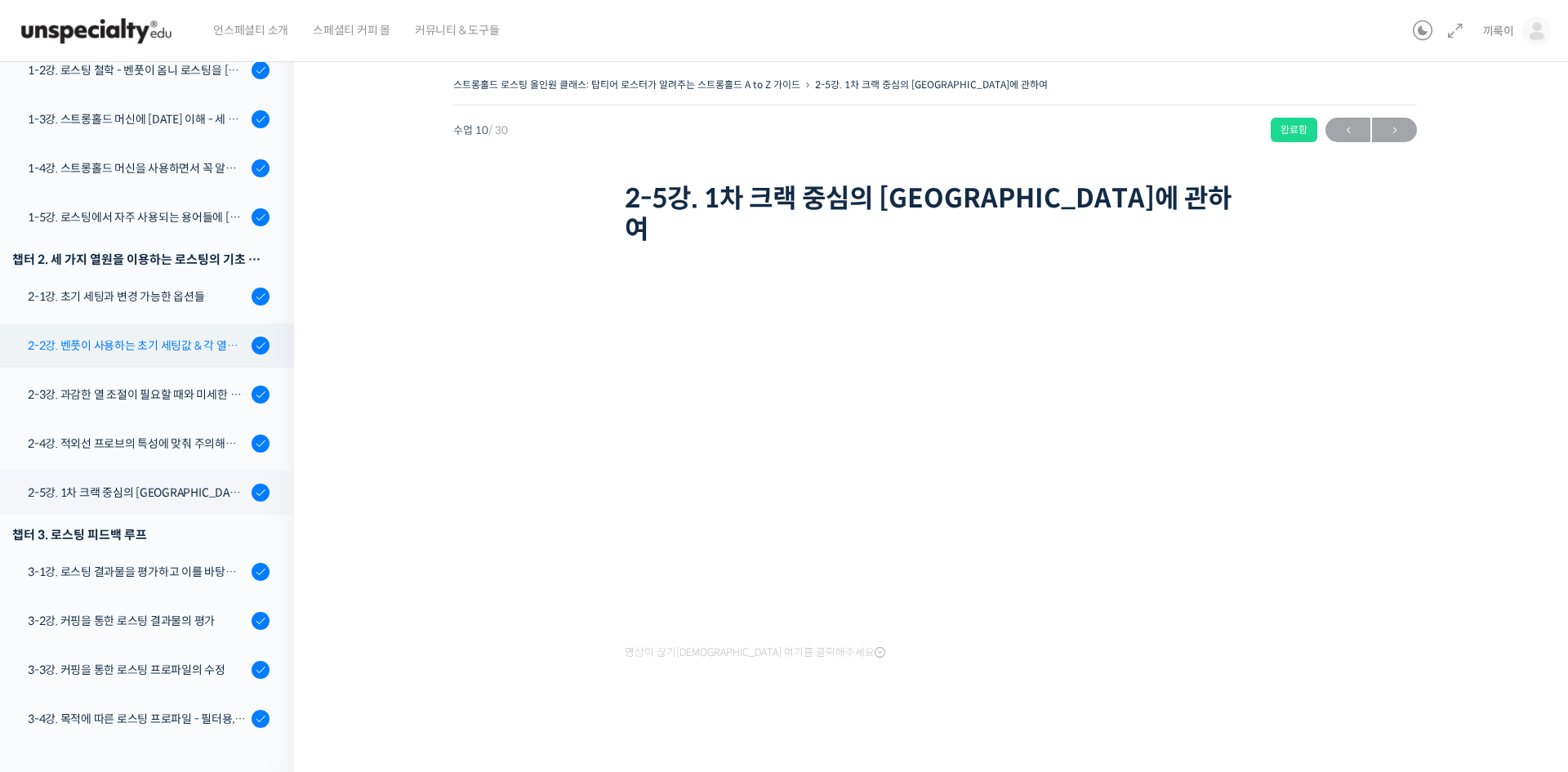
click at [168, 345] on div "2-2강. 벤풋이 사용하는 초기 세팅값 & 각 열원이 하는 역할" at bounding box center [137, 345] width 219 height 18
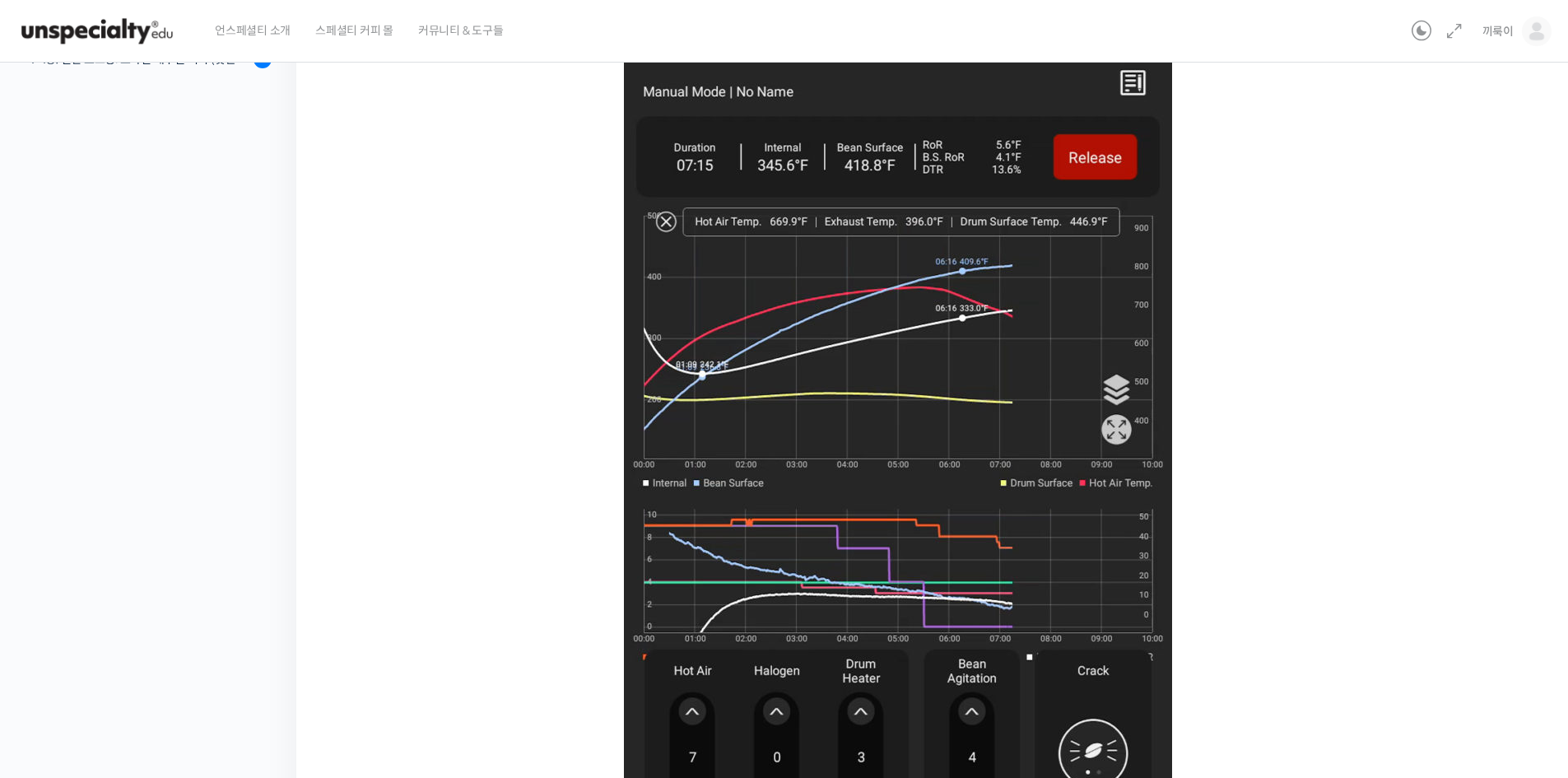
scroll to position [741, 0]
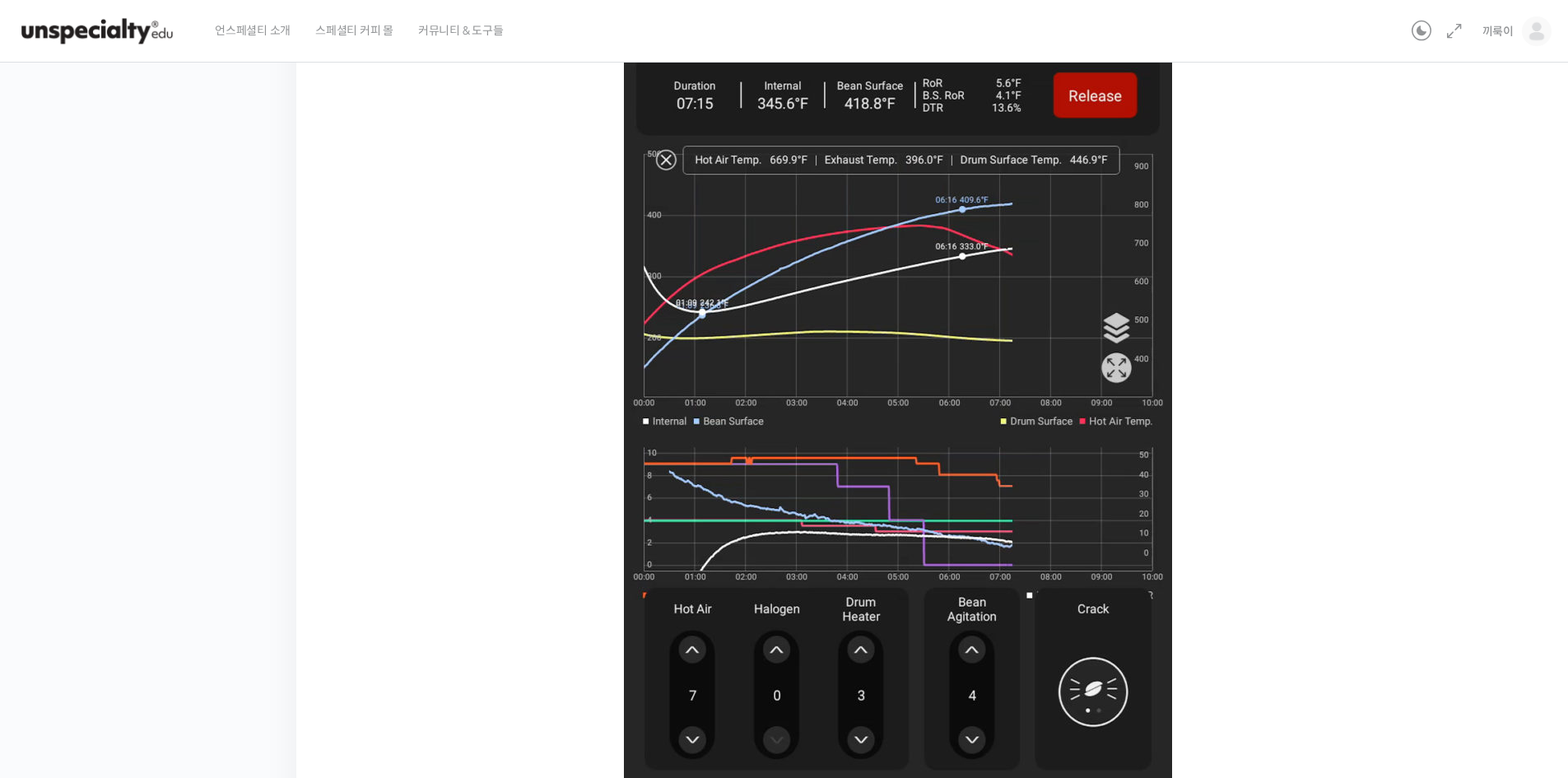
drag, startPoint x: 943, startPoint y: 505, endPoint x: 1580, endPoint y: 559, distance: 639.3
click at [945, 505] on img at bounding box center [898, 369] width 548 height 842
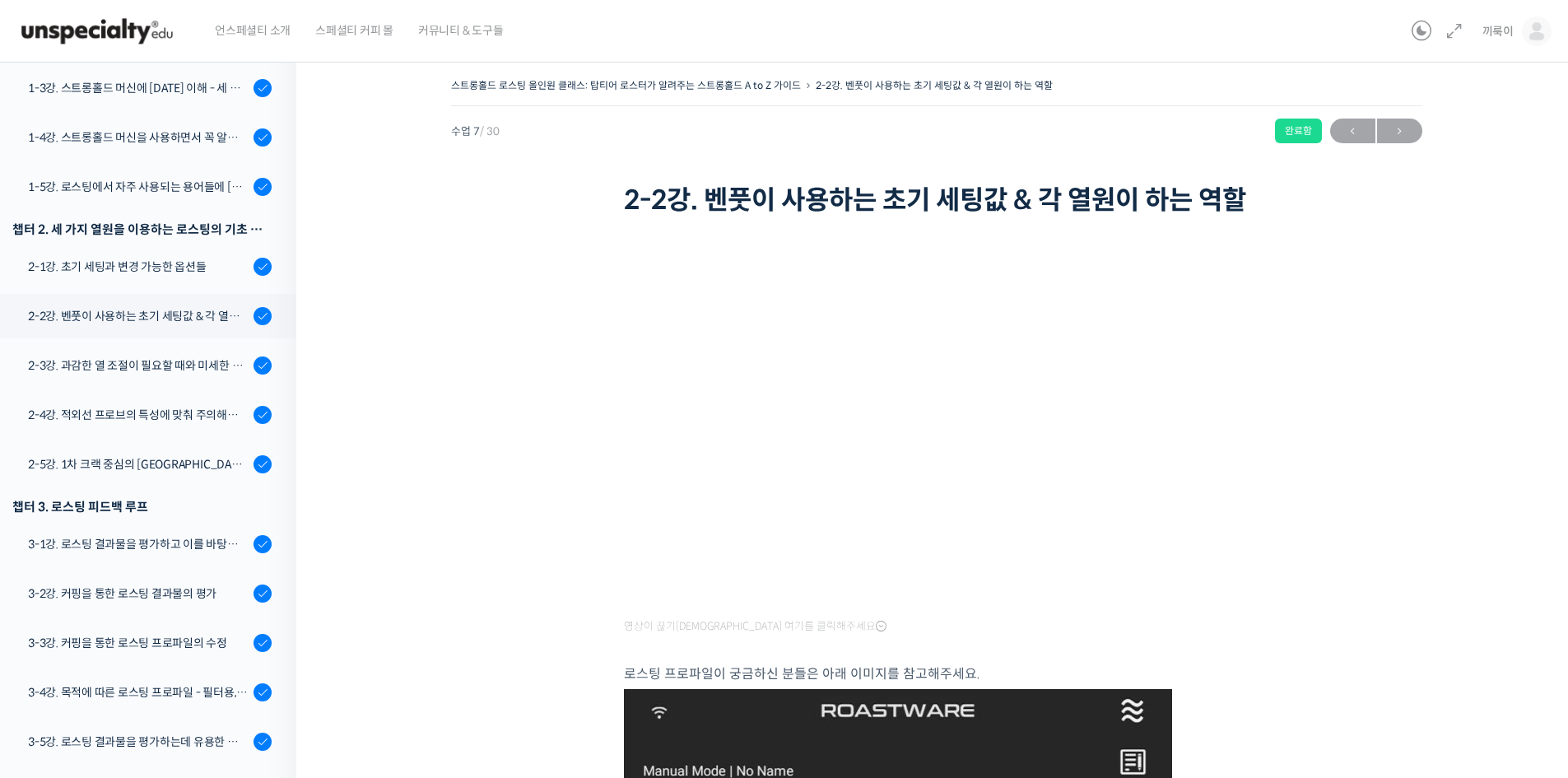
scroll to position [263, 0]
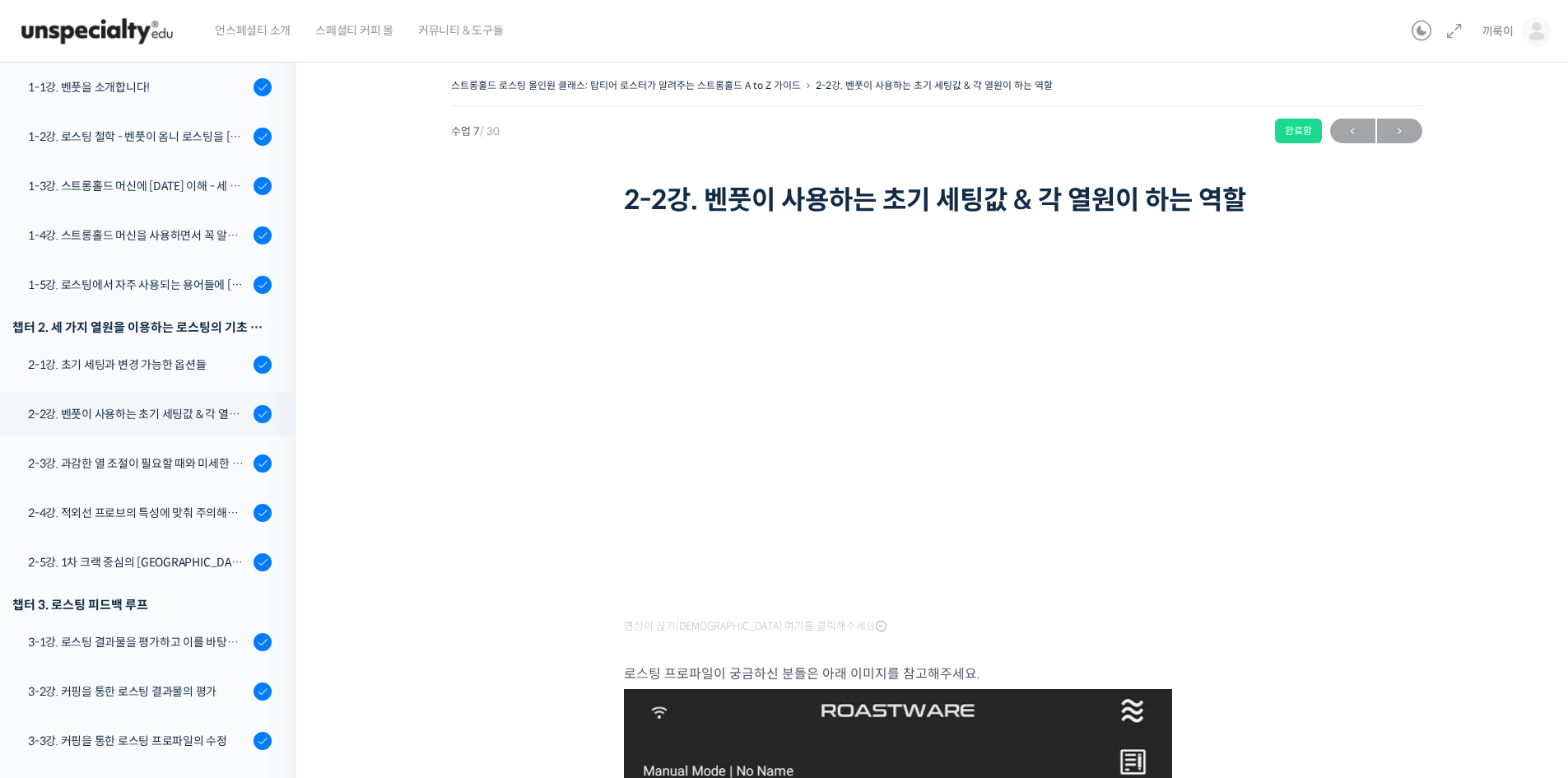
drag, startPoint x: 1580, startPoint y: 366, endPoint x: 1087, endPoint y: 170, distance: 530.5
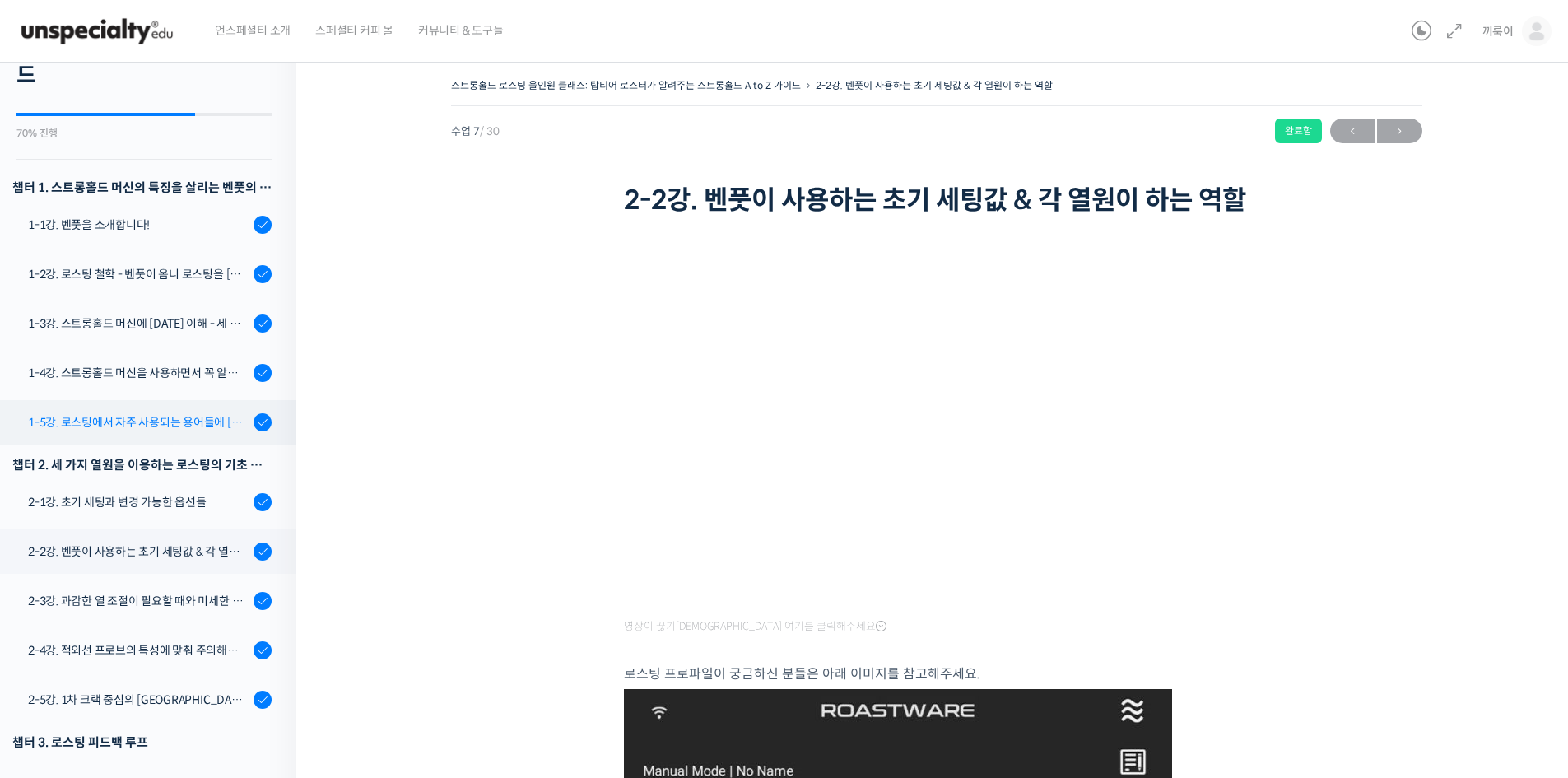
scroll to position [330, 0]
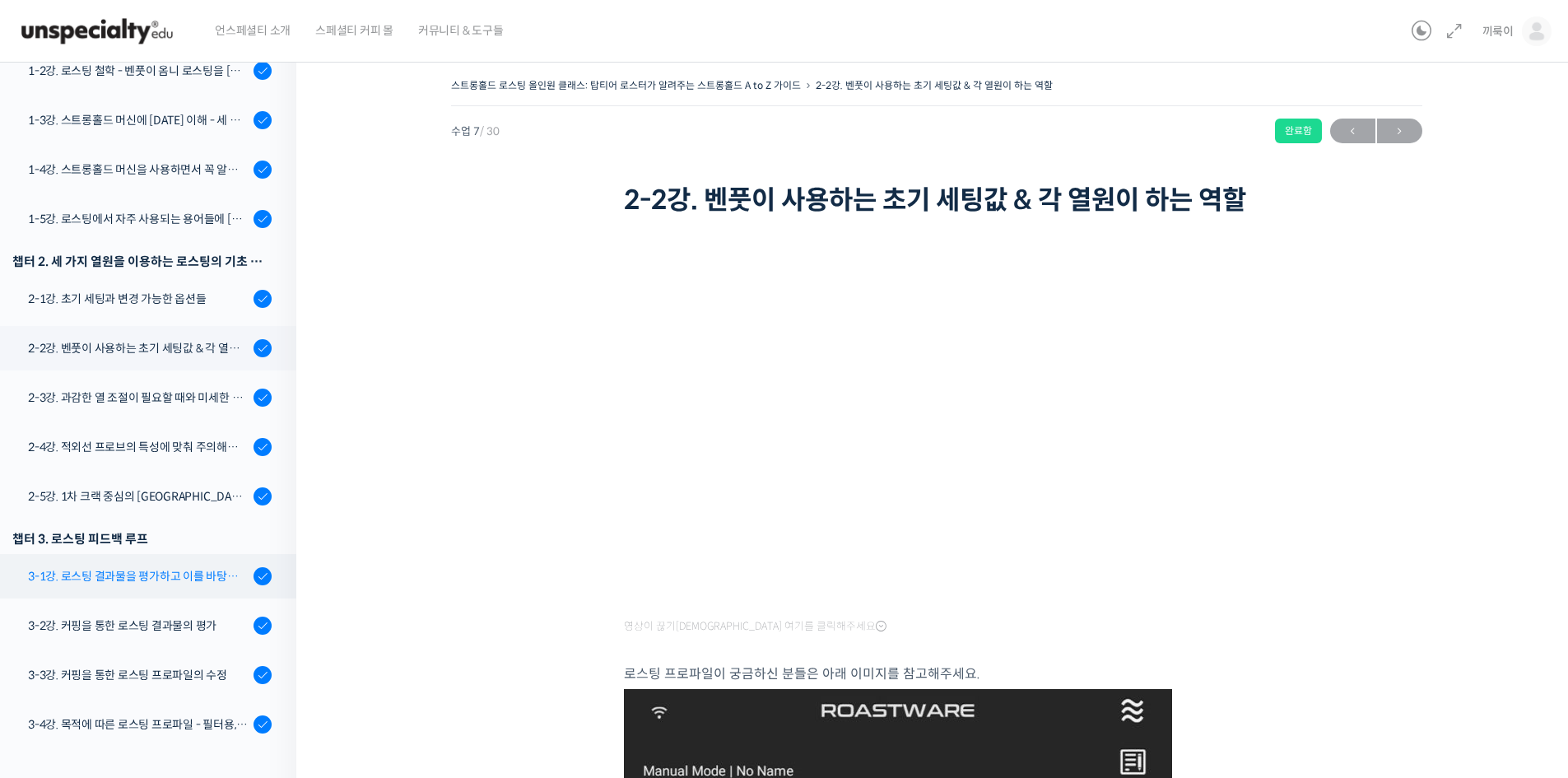
click at [198, 573] on div "3-1강. 로스팅 결과물을 평가하고 이를 바탕으로 프로파일을 설계하는 방법" at bounding box center [138, 576] width 221 height 18
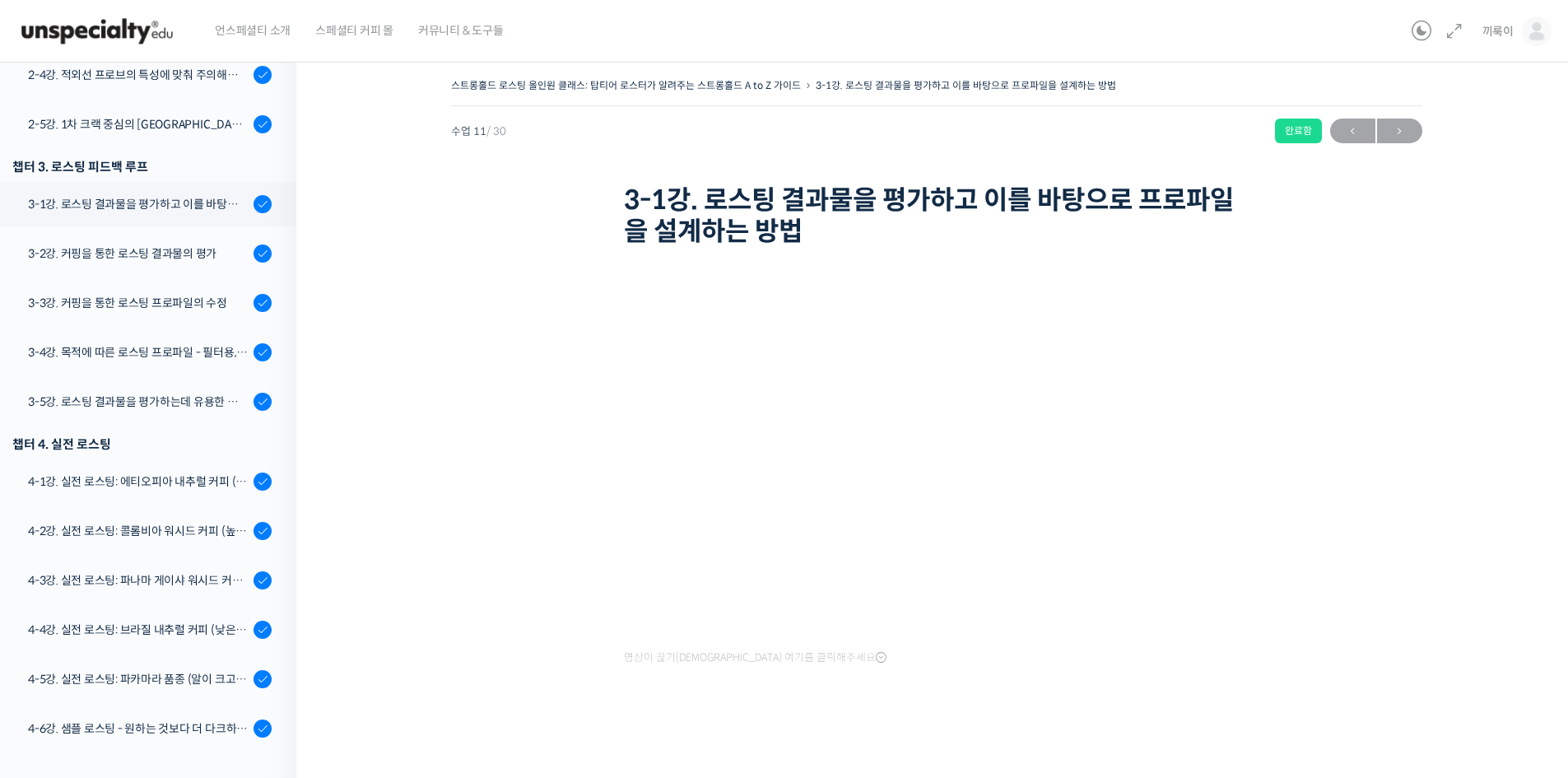
scroll to position [1, 0]
click at [1524, 379] on div "스트롱홀드 로스팅 올인원 클래스: 탑티어 로스터가 알려주는 스트롱홀드 A to Z 가이드 3-1강. 로스팅 결과물을 평가하고 이를 바탕으로 프…" at bounding box center [936, 412] width 1280 height 729
drag, startPoint x: 1472, startPoint y: 406, endPoint x: 1465, endPoint y: 400, distance: 9.2
click at [1465, 400] on div "스트롱홀드 로스팅 올인원 클래스: 탑티어 로스터가 알려주는 스트롱홀드 A to Z 가이드 3-1강. 로스팅 결과물을 평가하고 이를 바탕으로 프…" at bounding box center [936, 409] width 1115 height 671
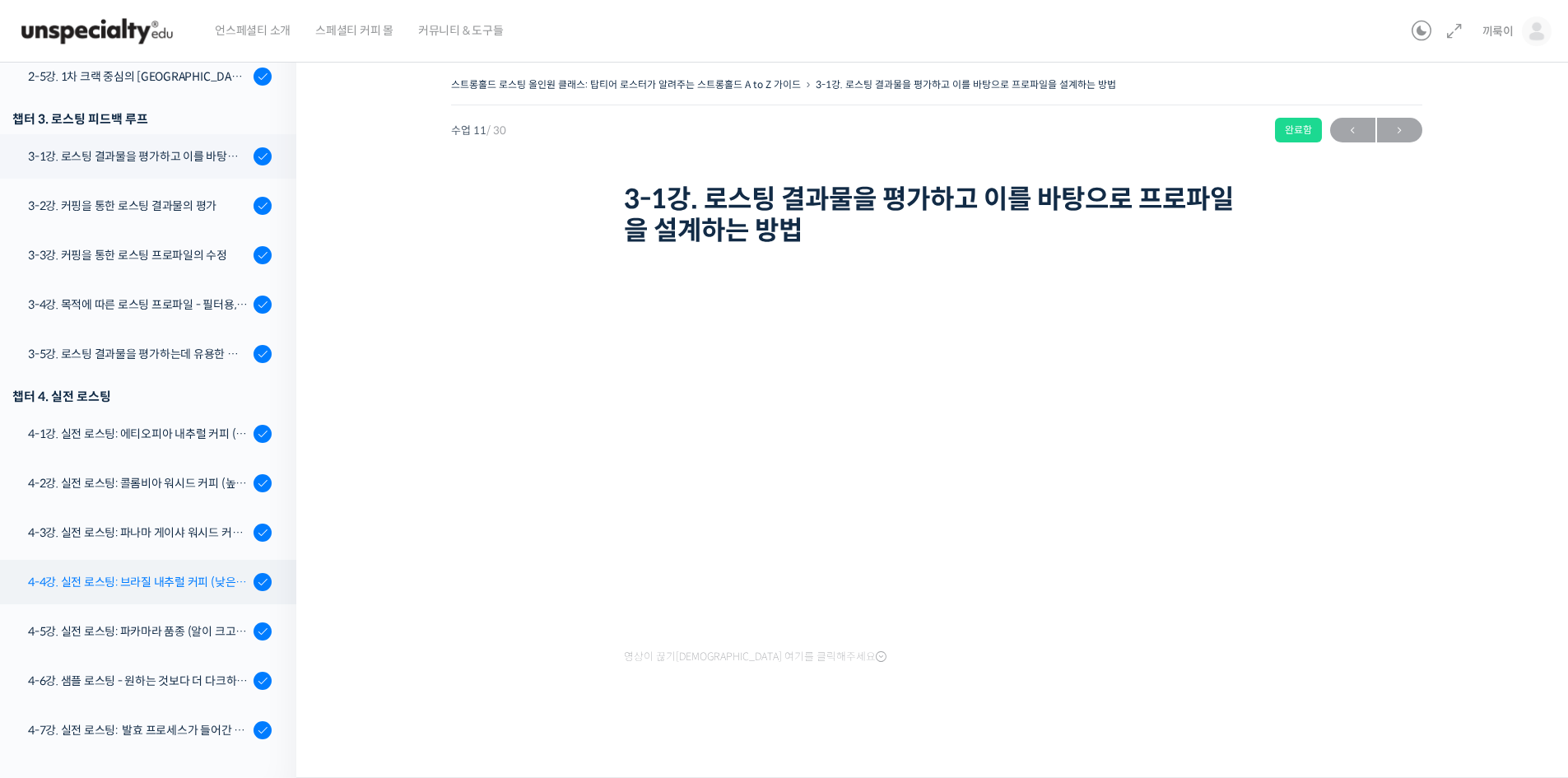
scroll to position [1030, 0]
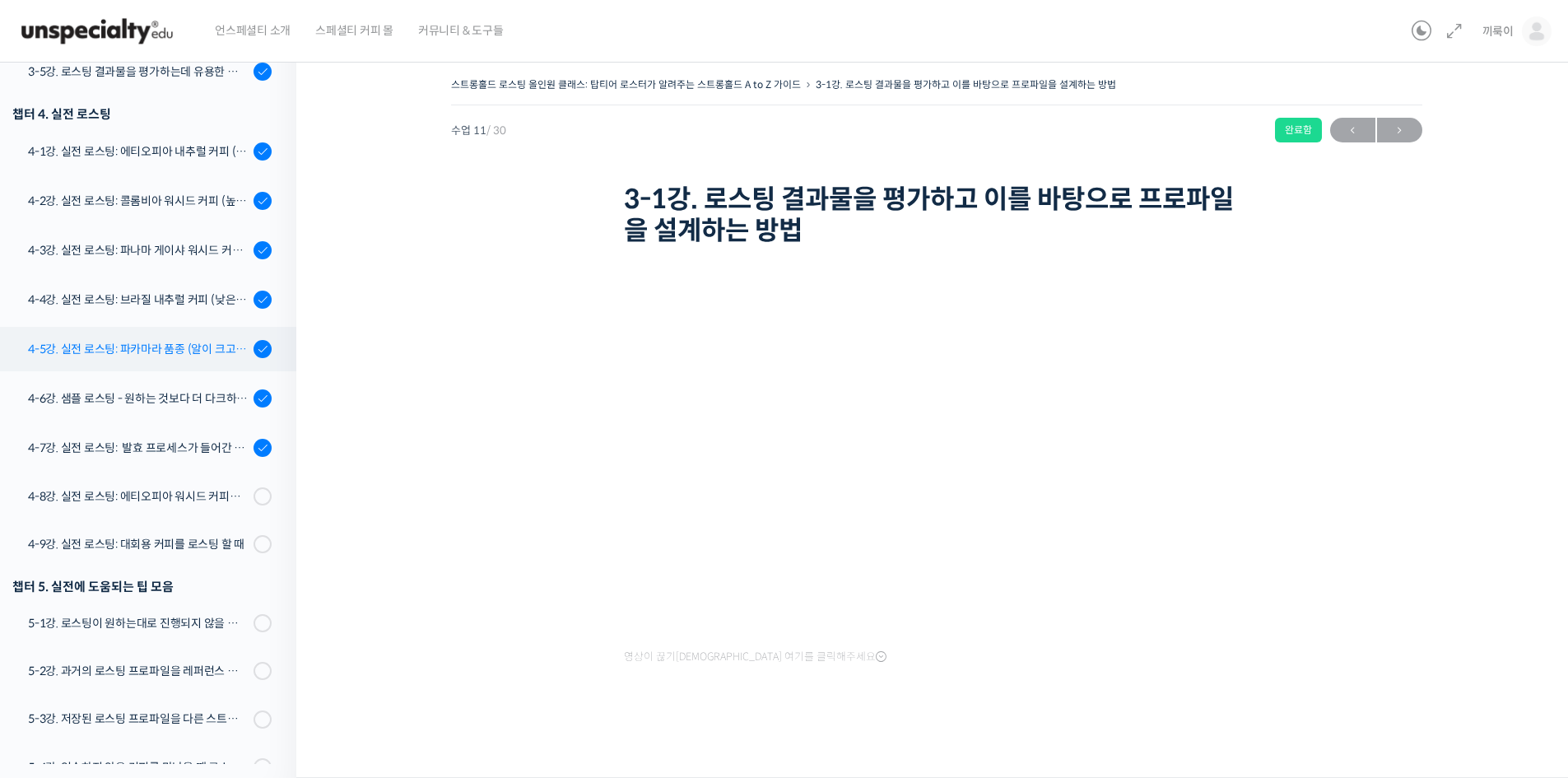
click at [156, 362] on link "4-5강. 실전 로스팅: 파카마라 품종 (알이 크고 산지에서 건조가 고르게 되기 힘든 경우)" at bounding box center [143, 349] width 304 height 44
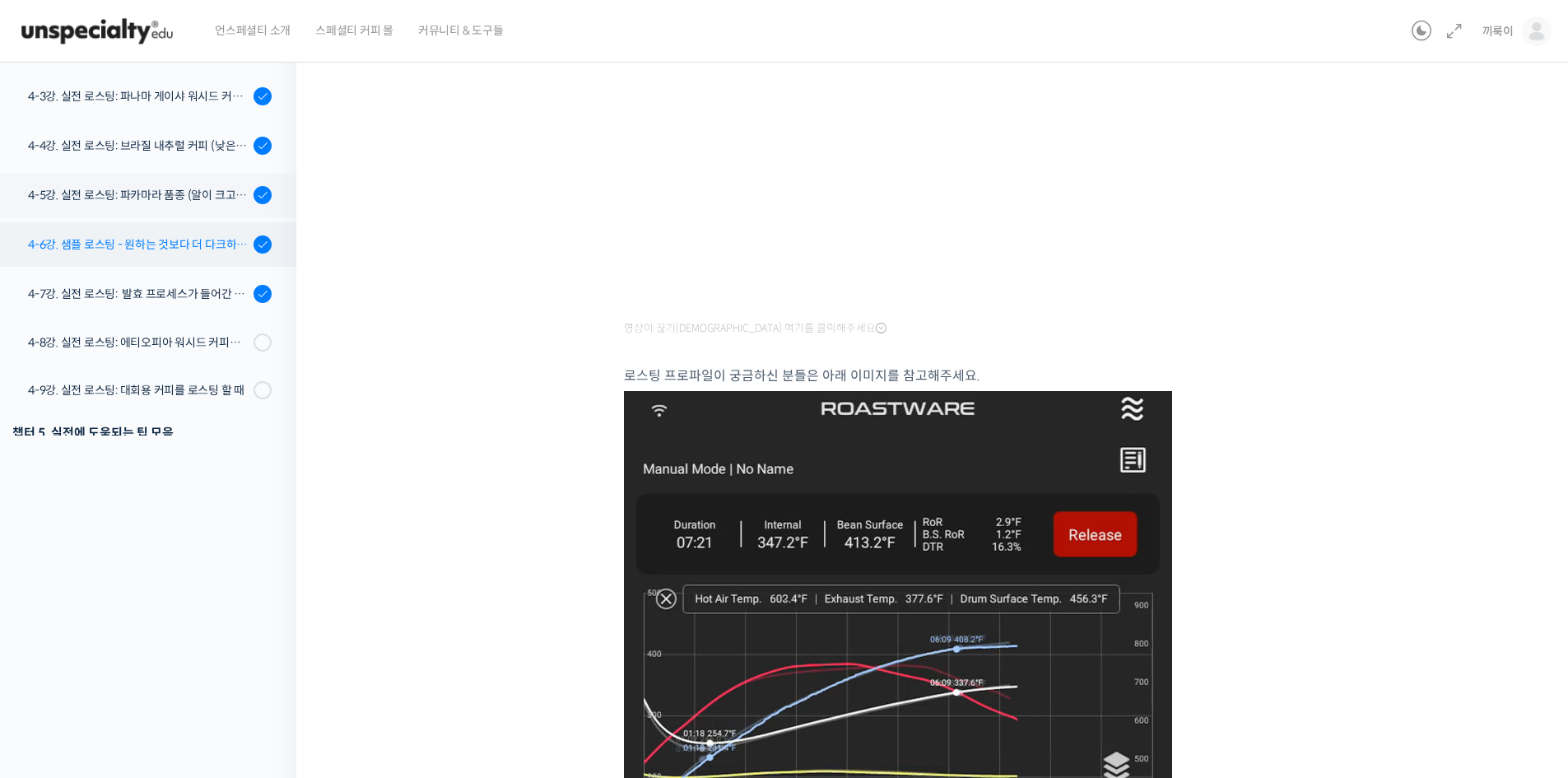
scroll to position [802, 0]
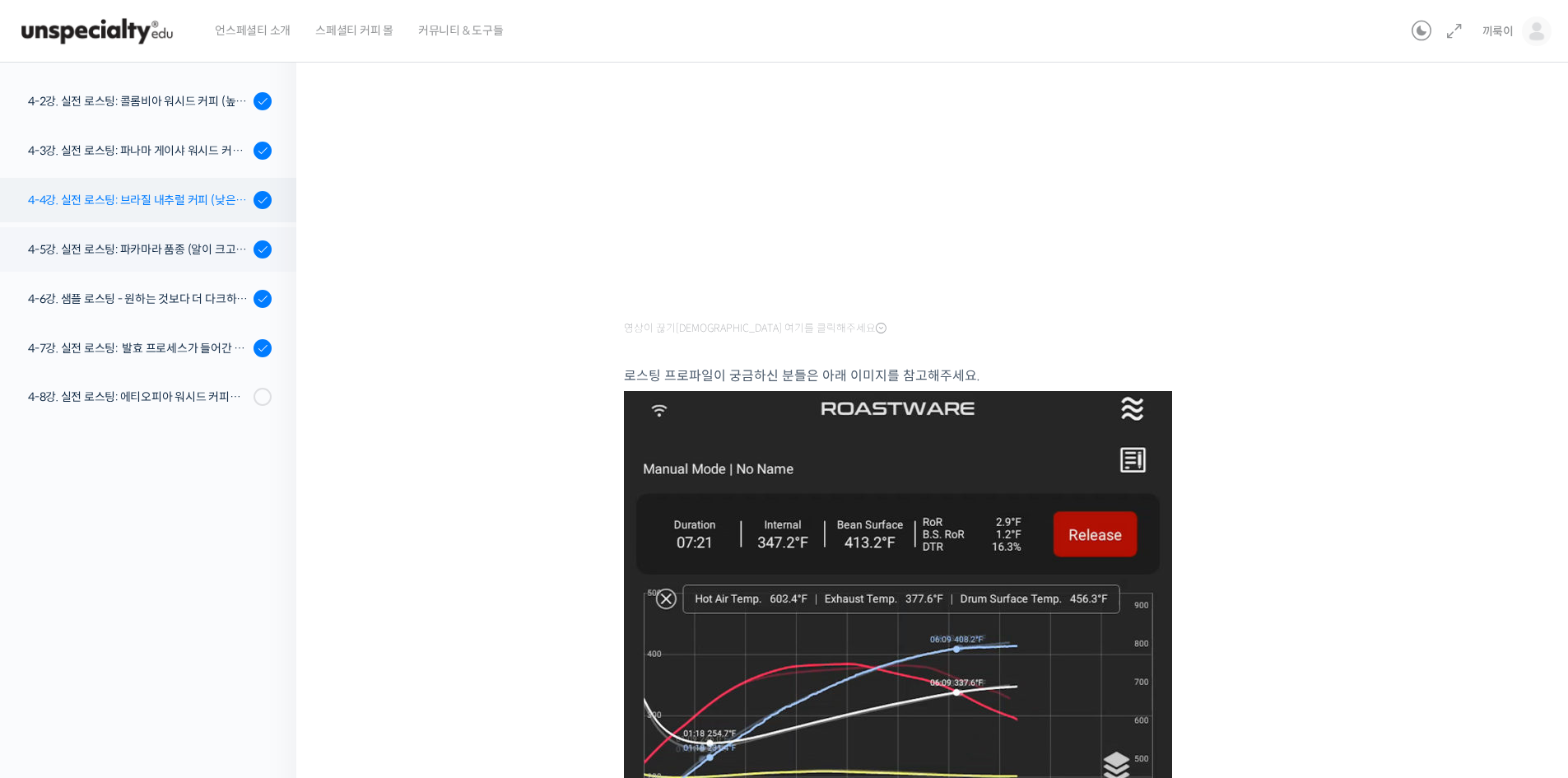
click at [156, 193] on div "4-4강. 실전 로스팅: 브라질 내추럴 커피 (낮은 고도에서 재배되어 당분과 밀도가 낮은 경우)" at bounding box center [138, 200] width 221 height 18
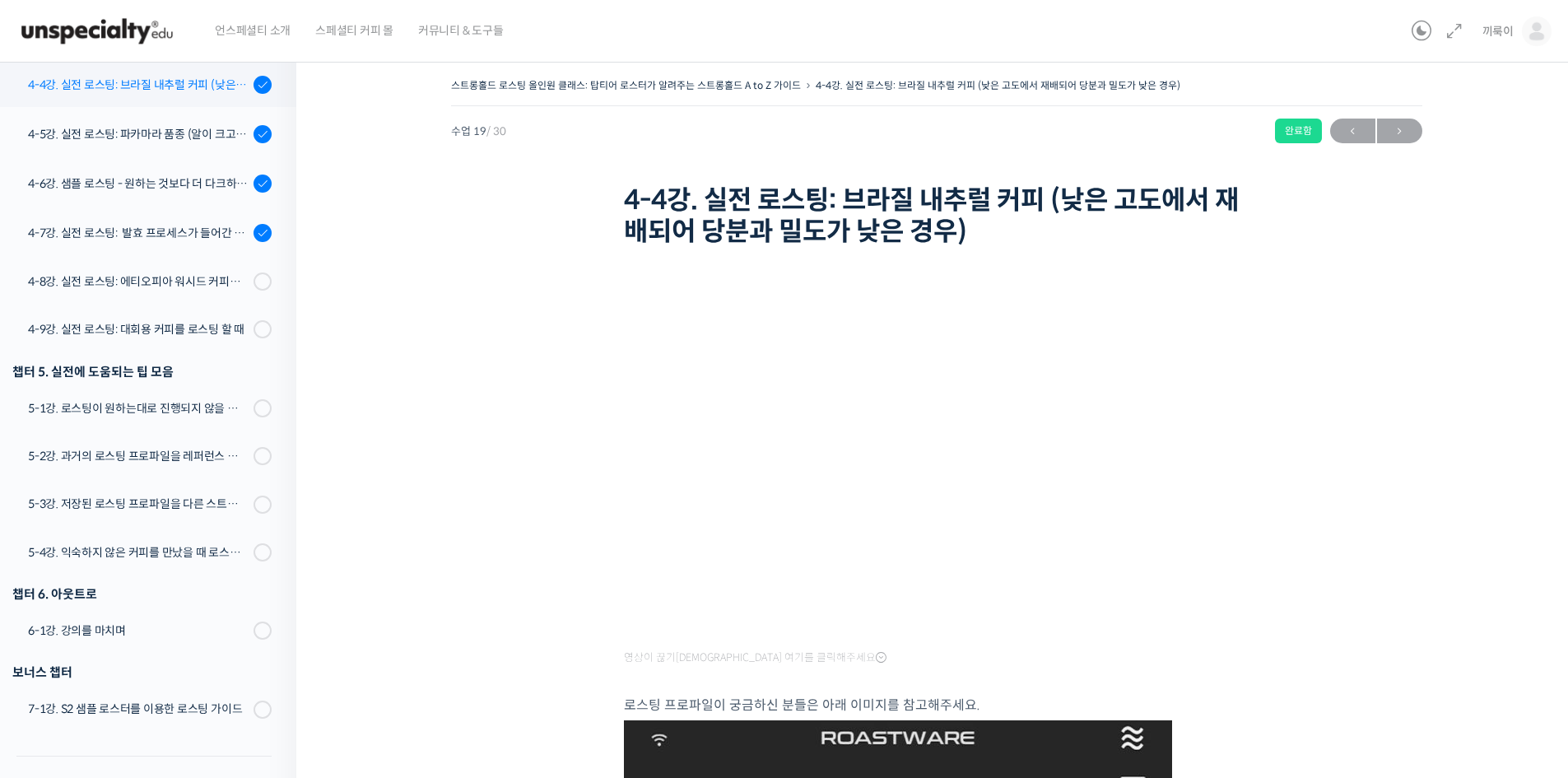
click at [171, 102] on link "4-4강. 실전 로스팅: 브라질 내추럴 커피 (낮은 고도에서 재배되어 당분과 밀도가 낮은 경우)" at bounding box center [143, 84] width 304 height 44
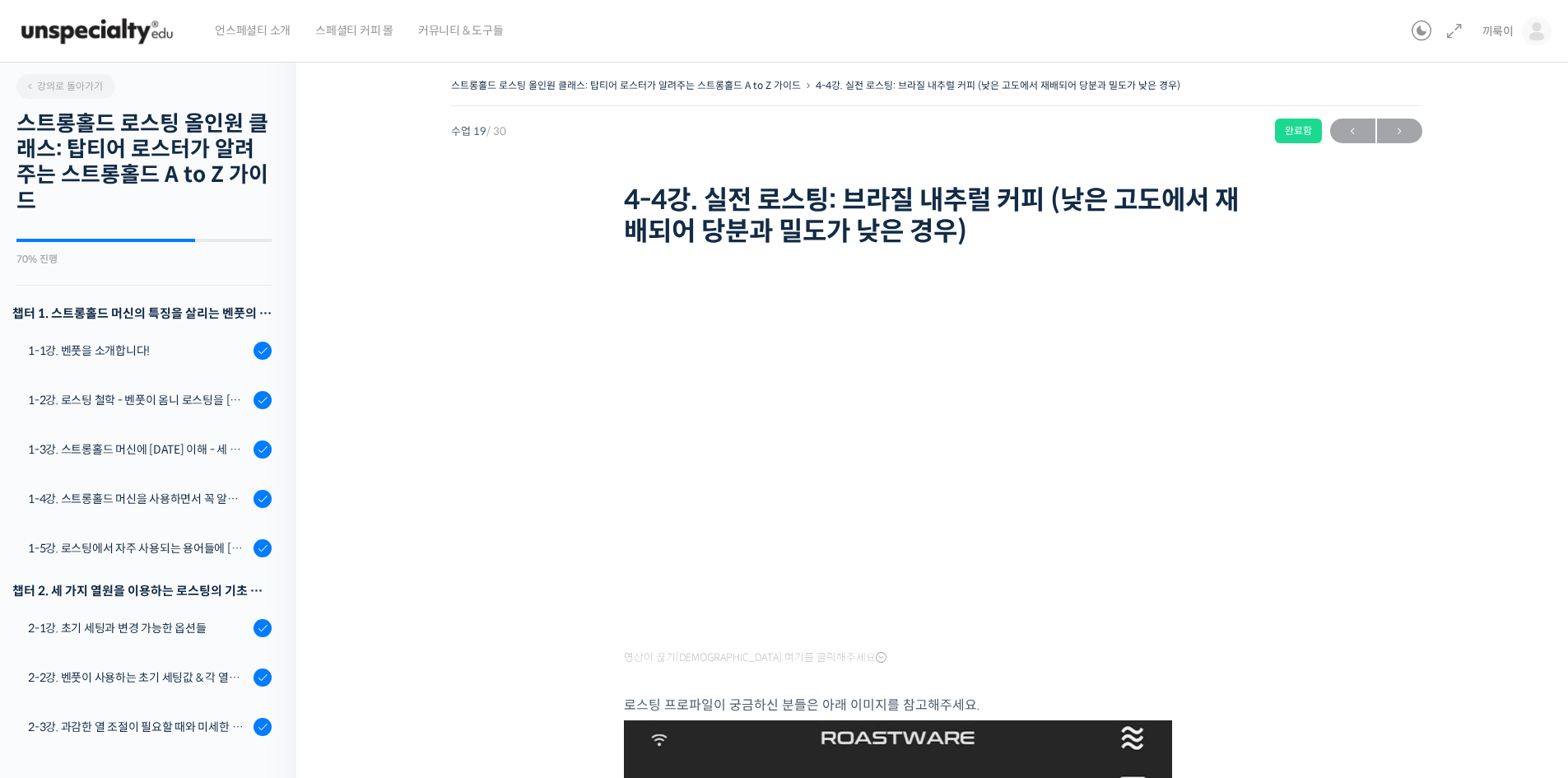
scroll to position [1246, 0]
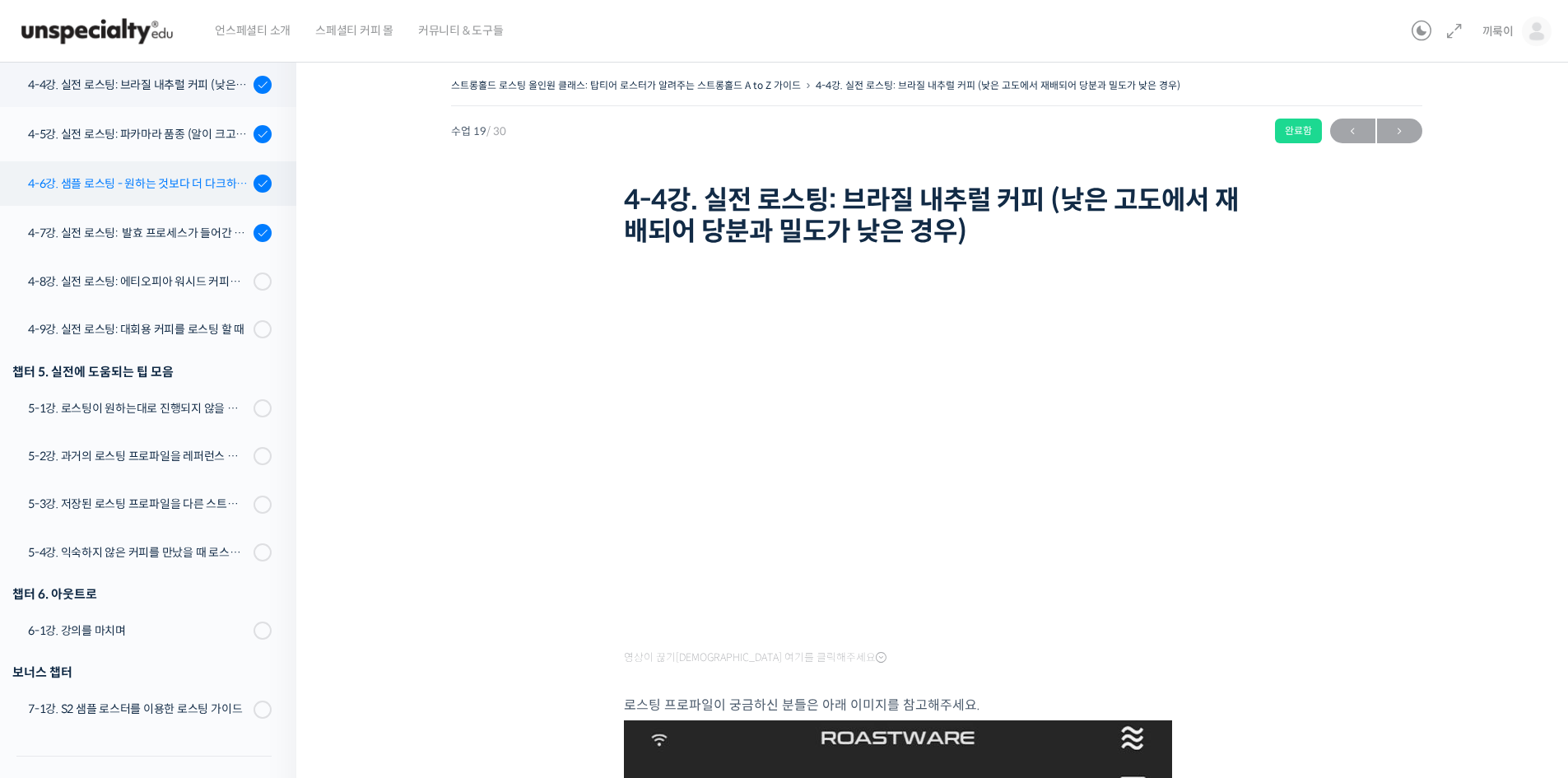
click at [163, 174] on div "4-6강. 샘플 로스팅 - 원하는 것보다 더 다크하게 로스팅 하는 이유" at bounding box center [138, 183] width 221 height 18
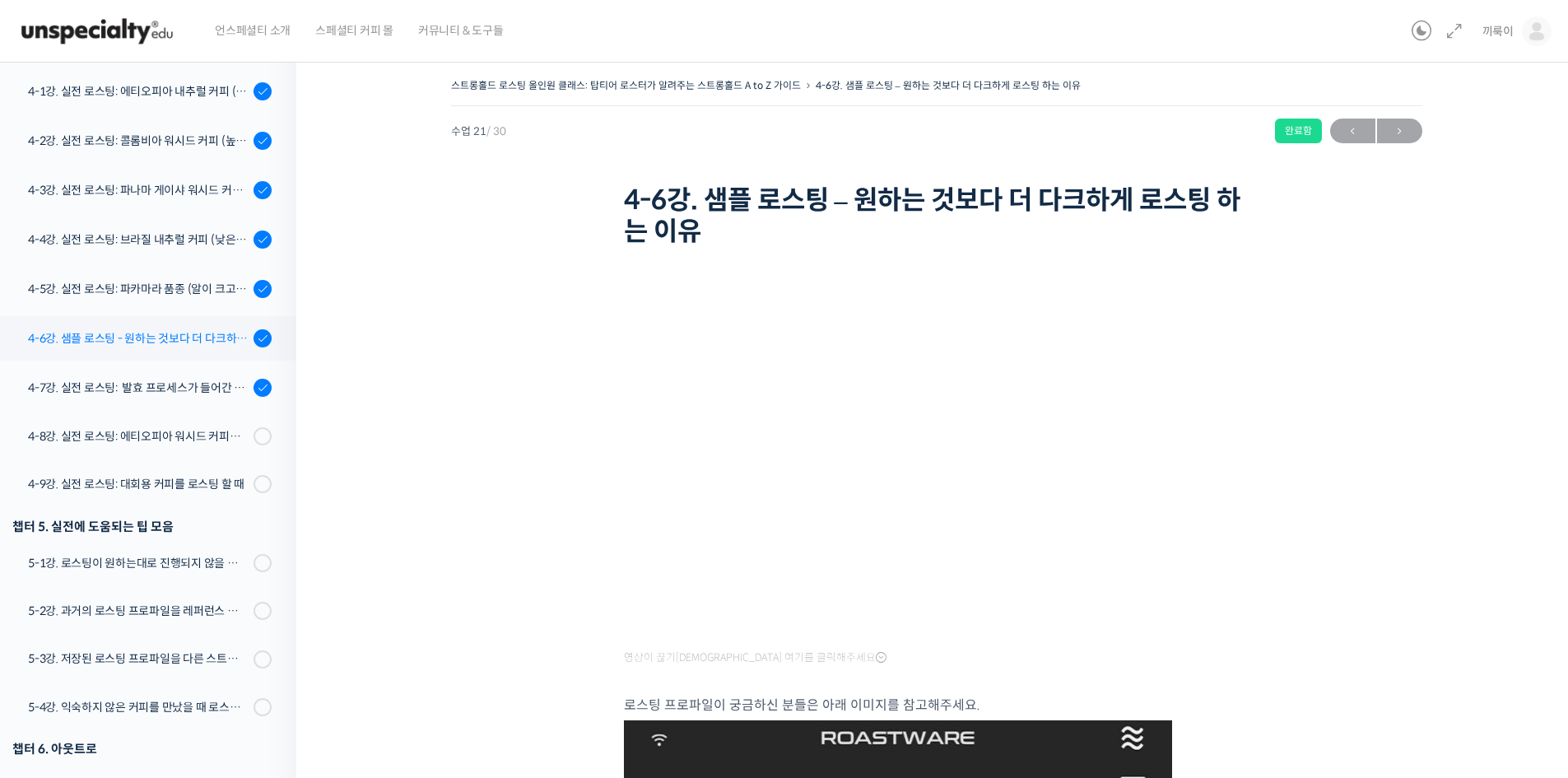
scroll to position [1088, 0]
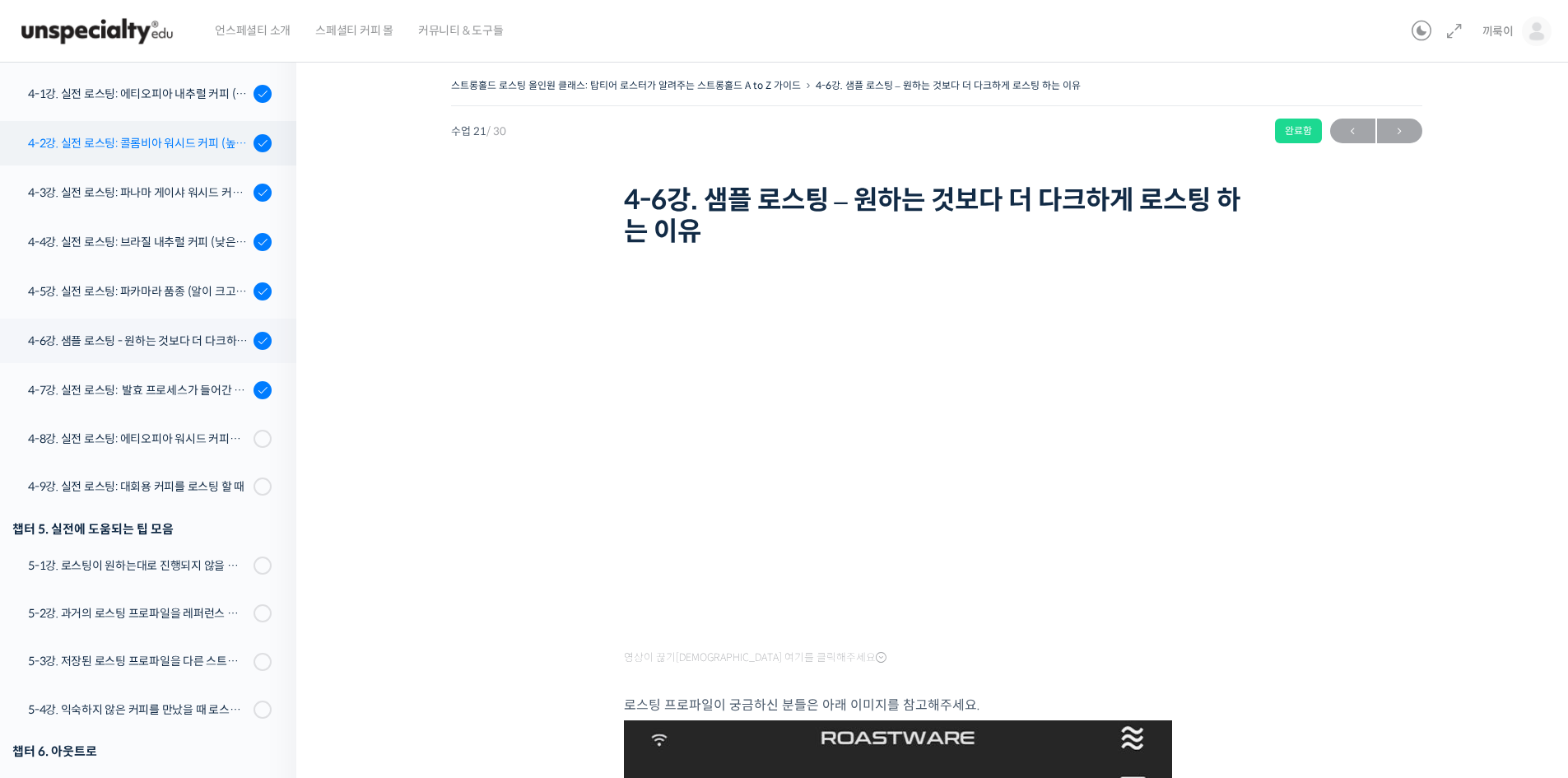
click at [86, 121] on link "4-2강. 실전 로스팅: 콜롬비아 워시드 커피 (높은 밀도와 수분율 때문에 1차 크랙에서 많은 수분을 방출하는 경우)" at bounding box center [143, 143] width 304 height 44
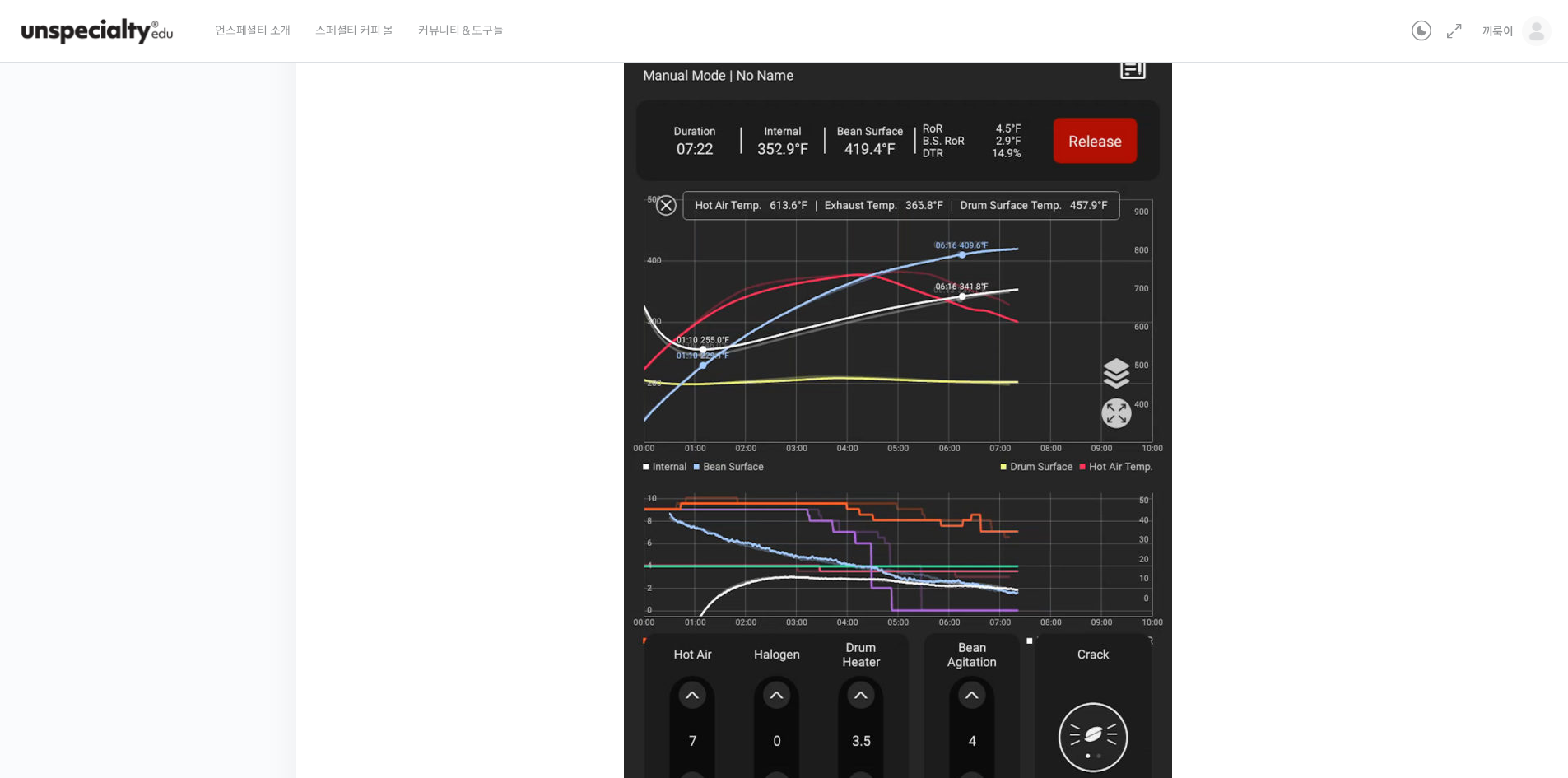
scroll to position [737, 0]
click at [813, 515] on img at bounding box center [898, 418] width 548 height 842
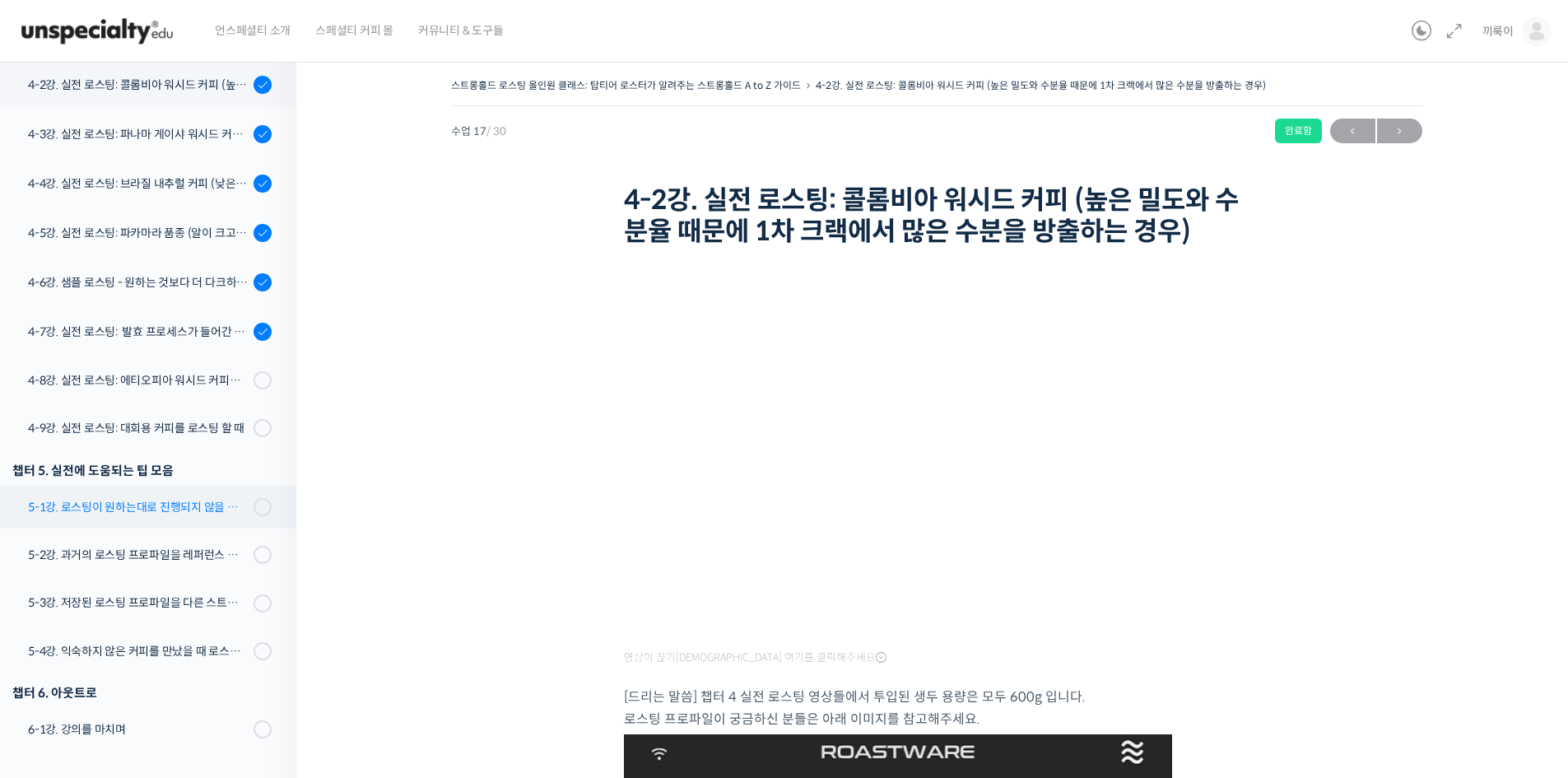
scroll to position [1337, 0]
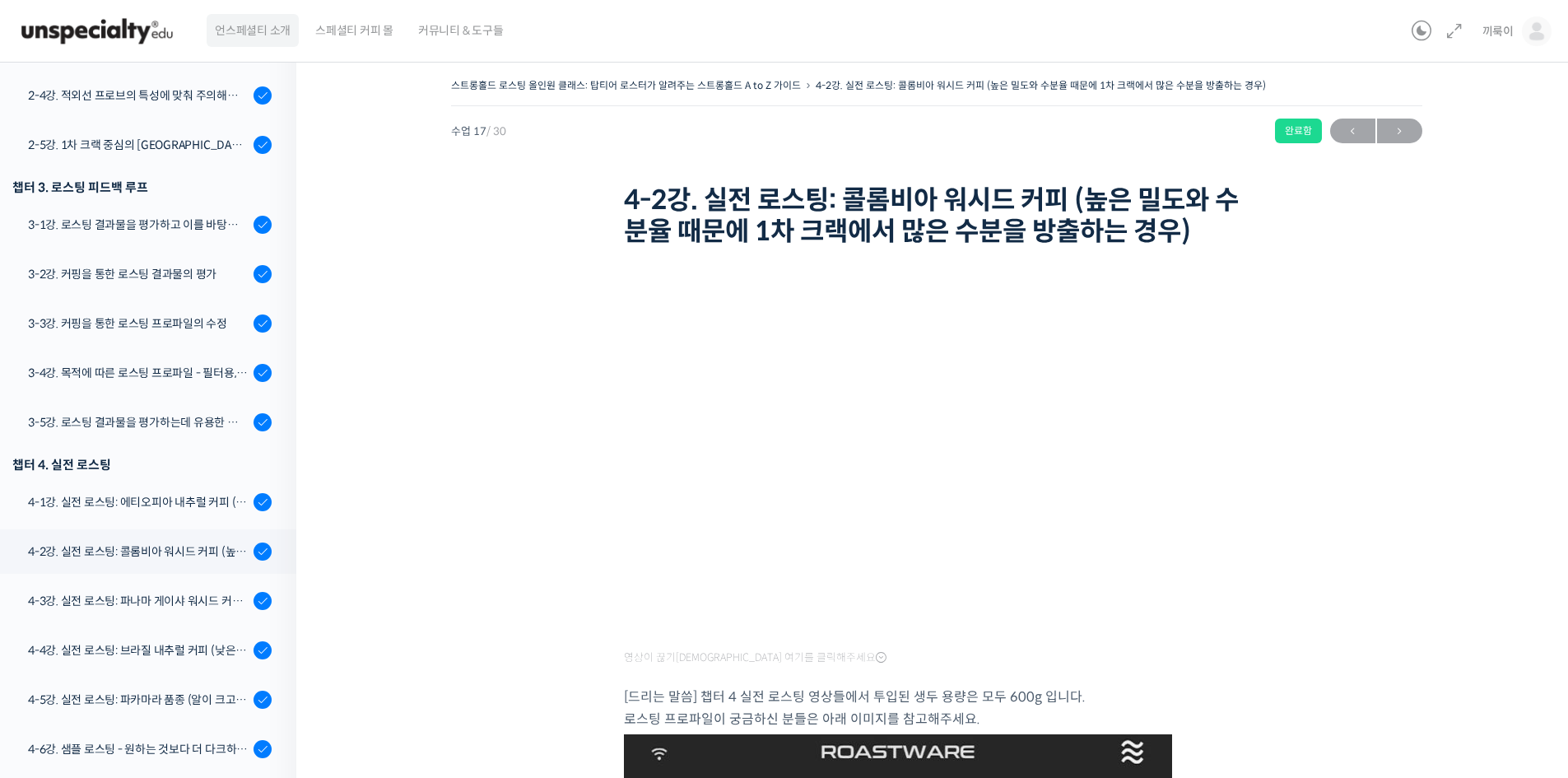
scroll to position [596, 0]
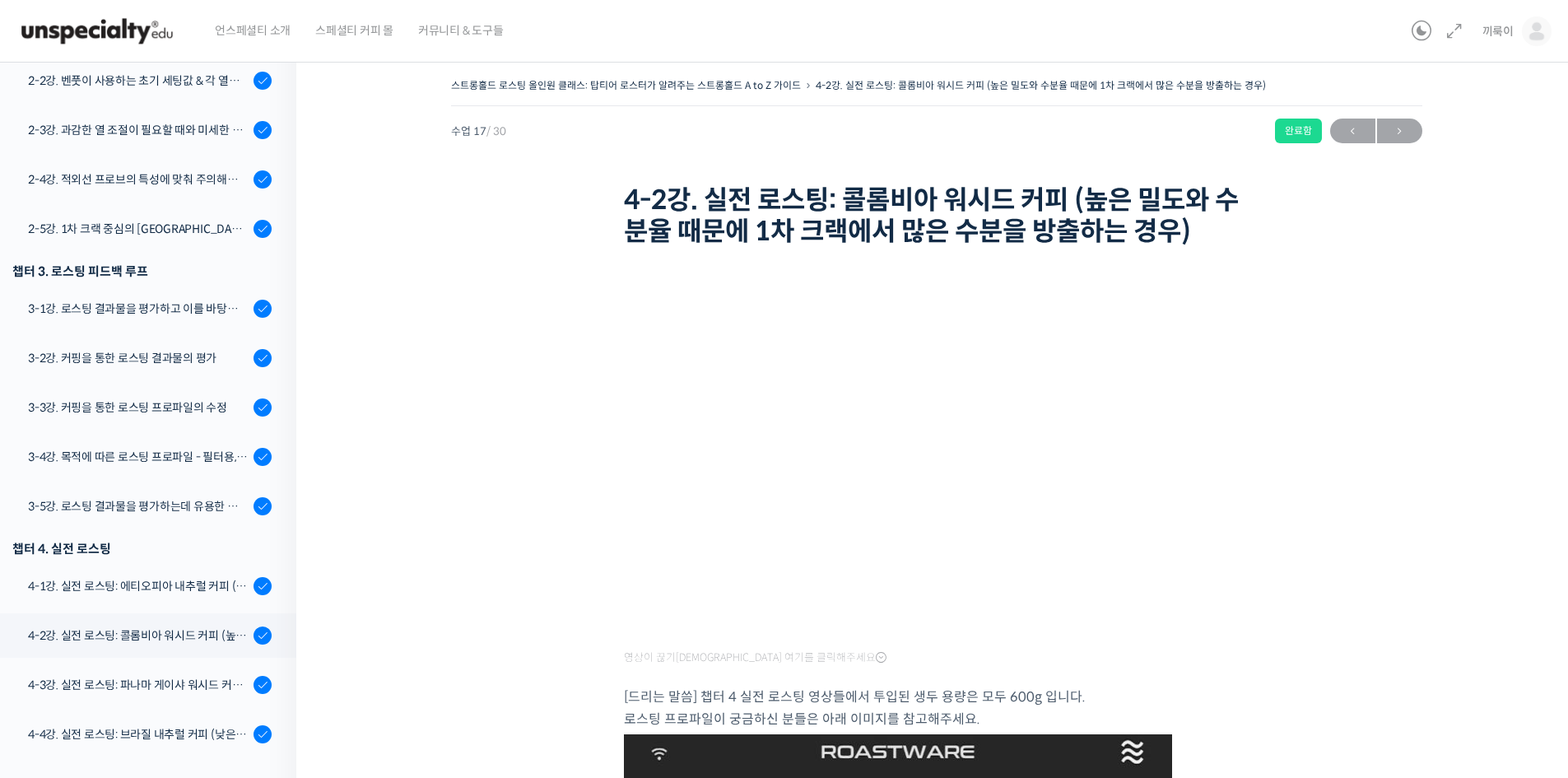
click at [0, 15] on header "언스페셜티 소개 스페셜티 커피 몰 커뮤니티 & 도구들 끼룩이 끼룩이 @0201401735191039 내가 등록한 강의 나의 자격증 수강생 그룹…" at bounding box center [784, 31] width 1568 height 63
click at [82, 19] on img at bounding box center [97, 31] width 162 height 49
click at [69, 37] on img at bounding box center [97, 31] width 162 height 49
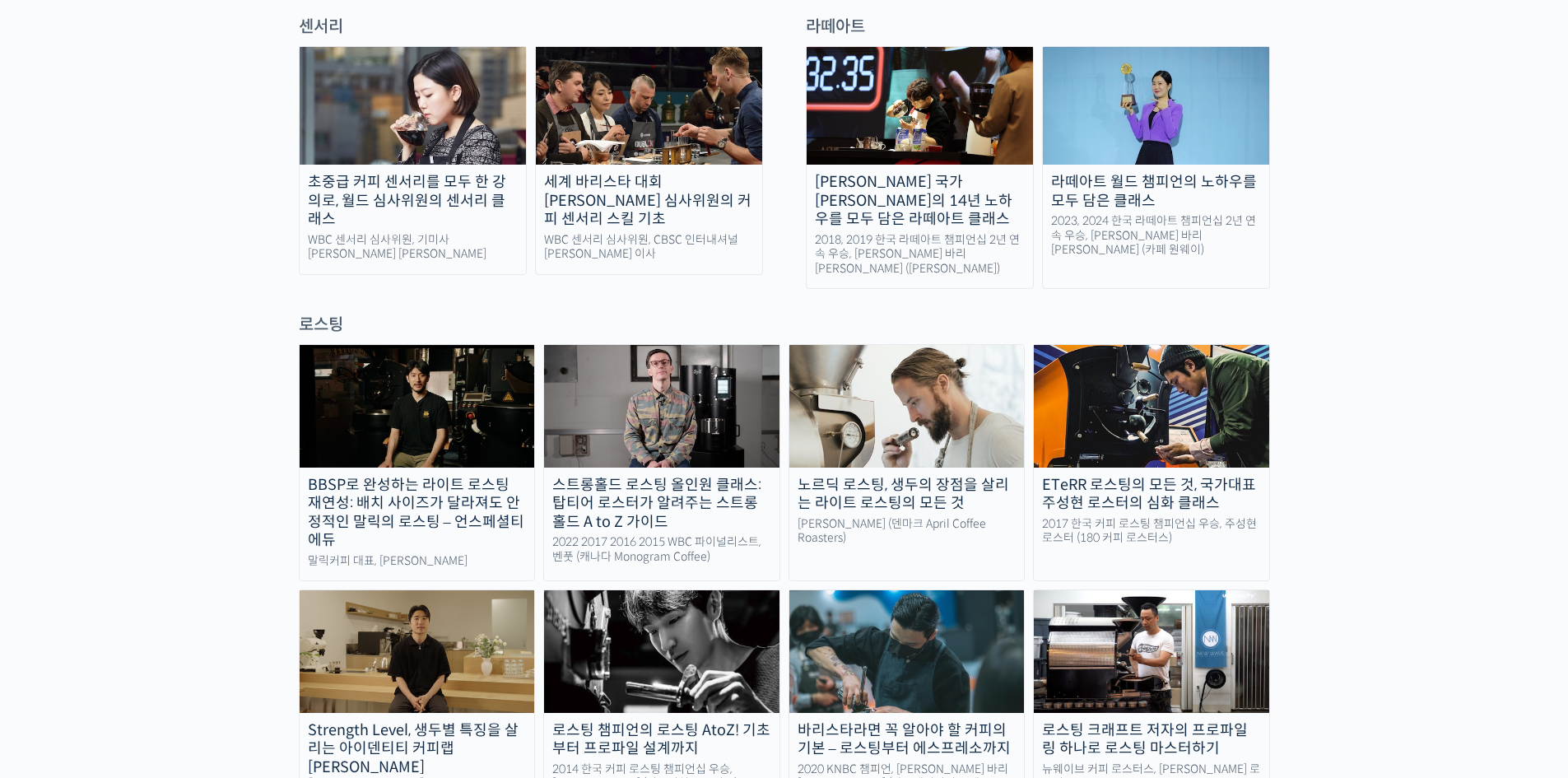
scroll to position [1217, 0]
click at [884, 376] on img at bounding box center [906, 405] width 235 height 122
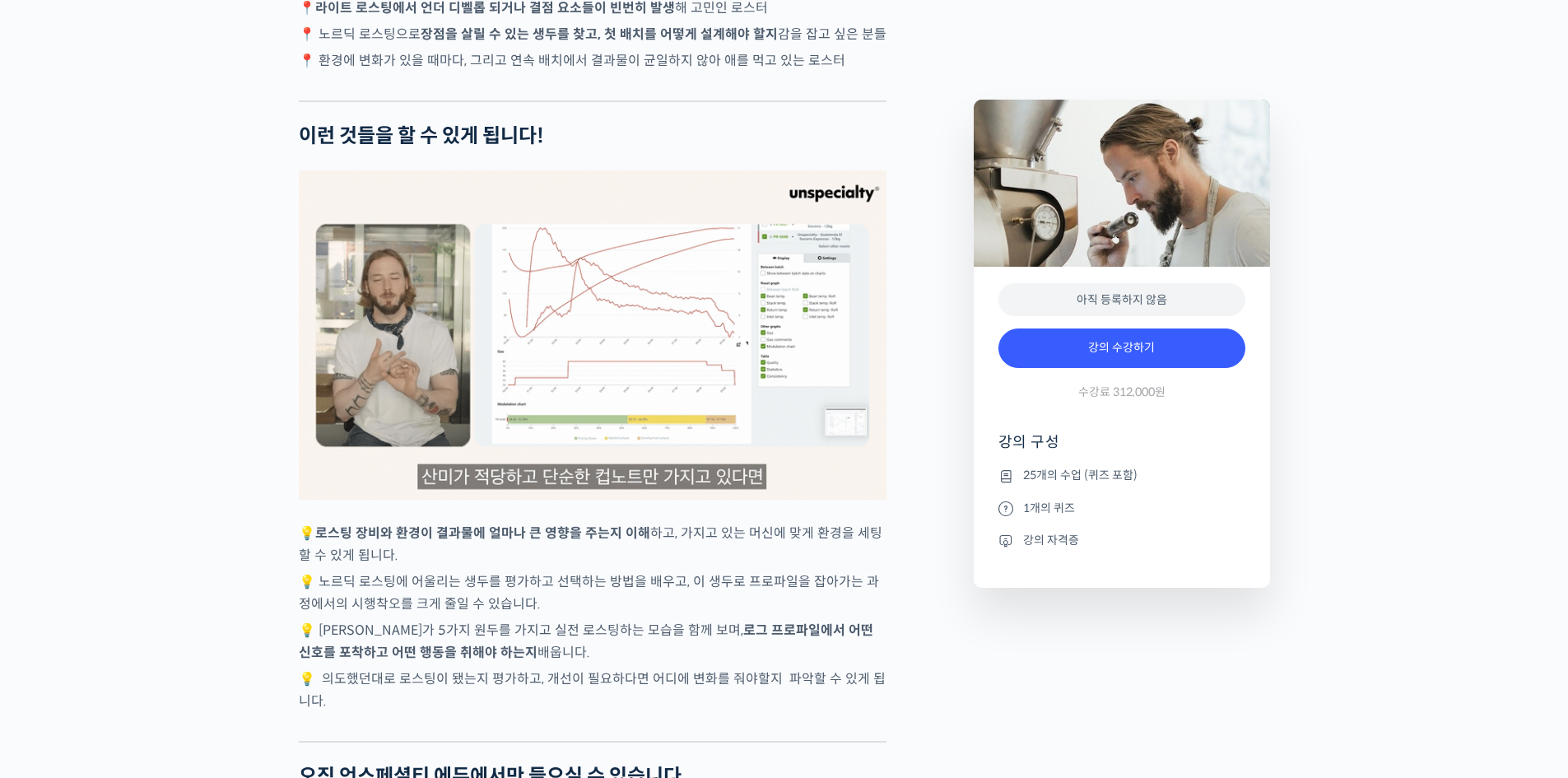
scroll to position [3689, 0]
